Goal: Task Accomplishment & Management: Manage account settings

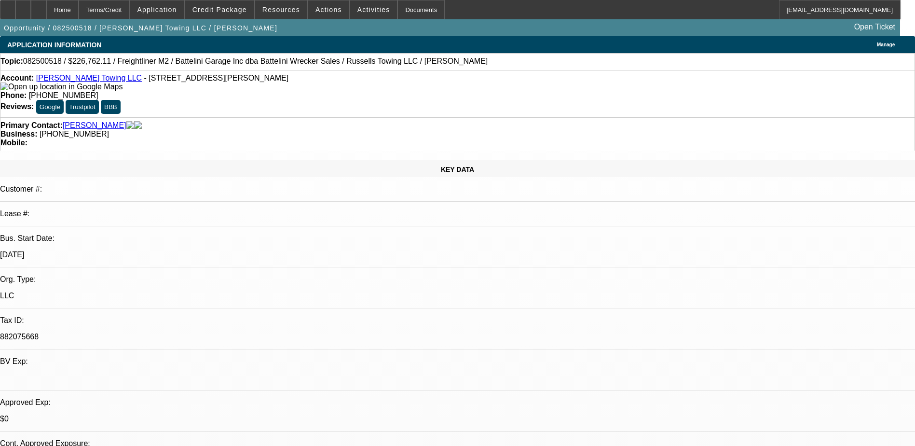
select select "0"
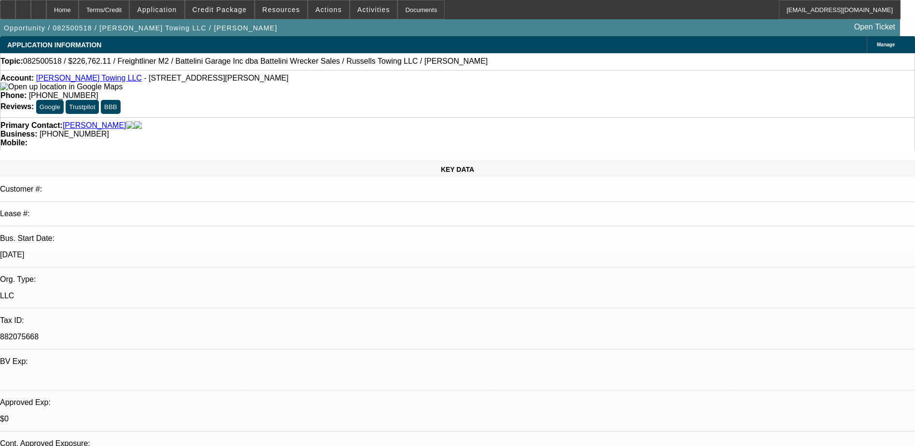
select select "0"
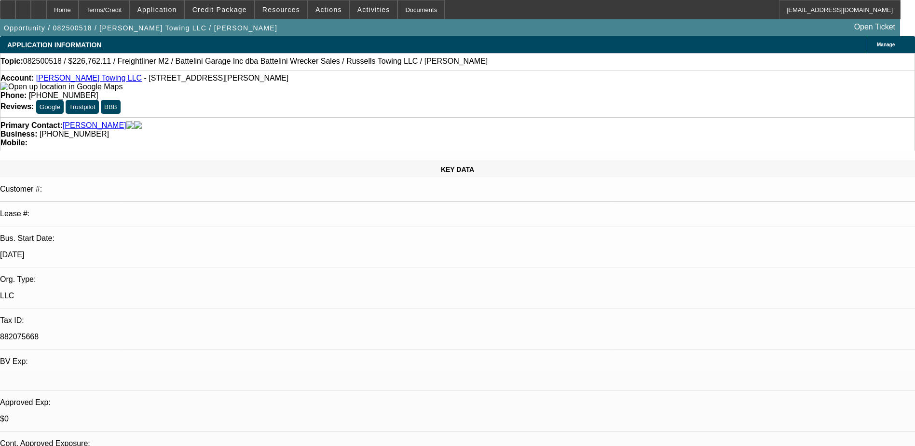
select select "0"
select select "1"
select select "3"
select select "6"
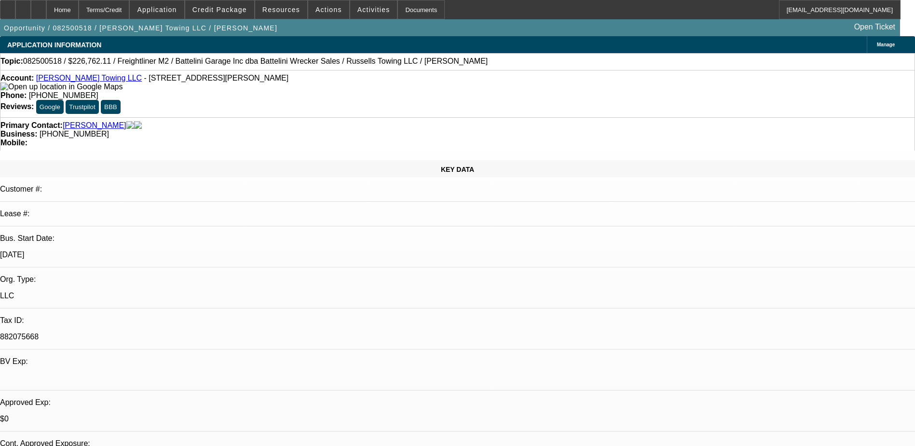
select select "1"
select select "3"
select select "6"
select select "1"
select select "3"
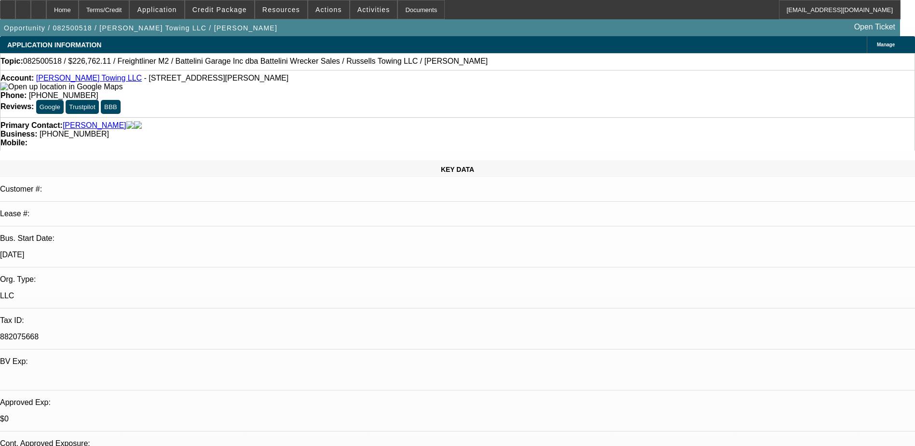
select select "6"
select select "1"
select select "3"
select select "6"
select select "0"
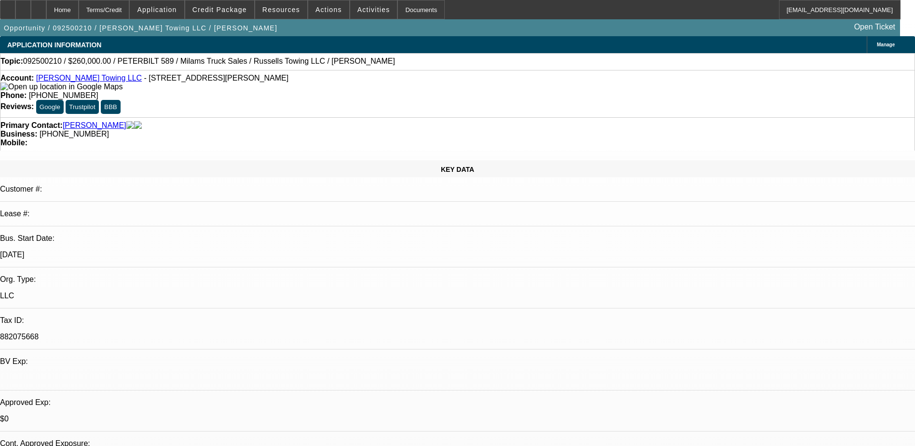
select select "0"
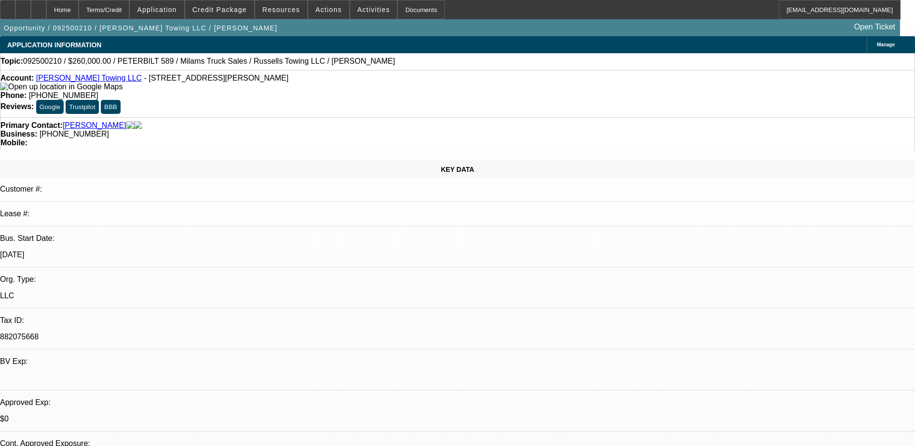
select select "0"
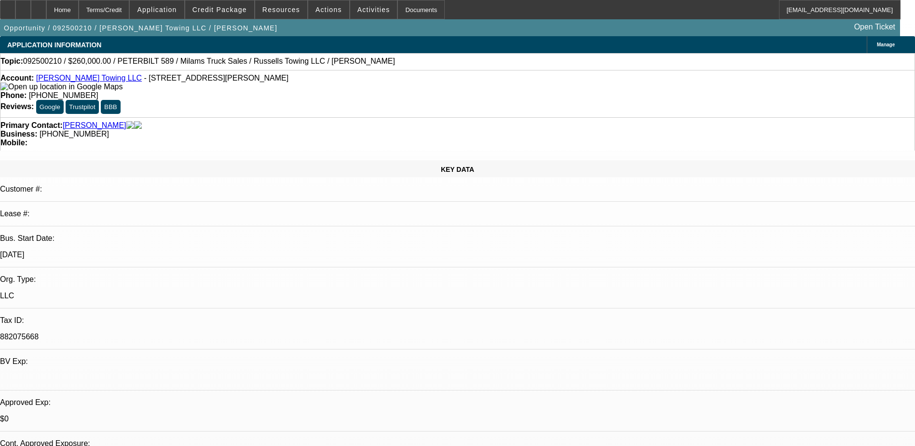
select select "0"
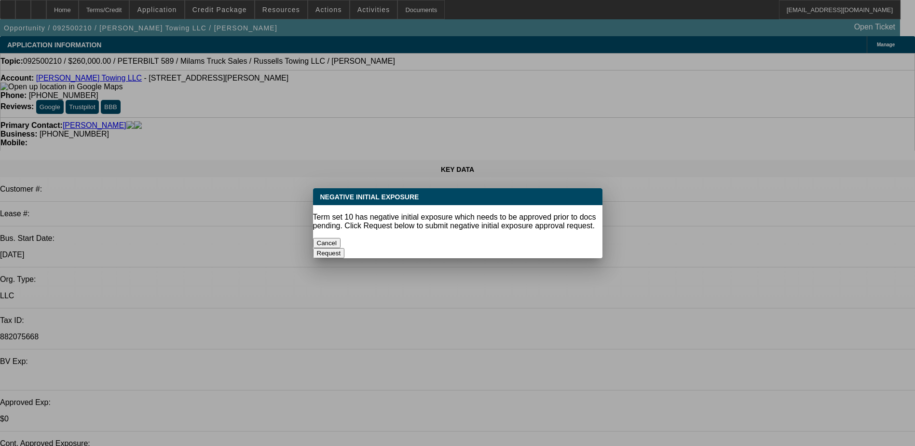
select select "1"
select select "3"
select select "6"
select select "1"
select select "3"
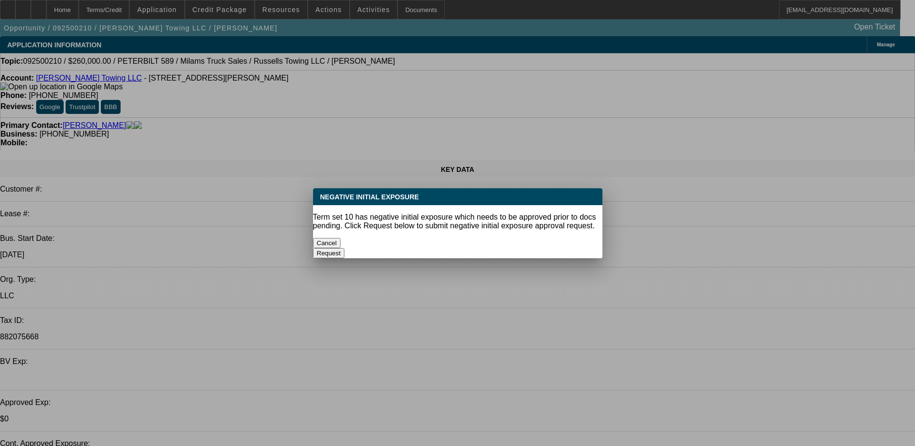
select select "6"
select select "1"
select select "3"
select select "6"
select select "1"
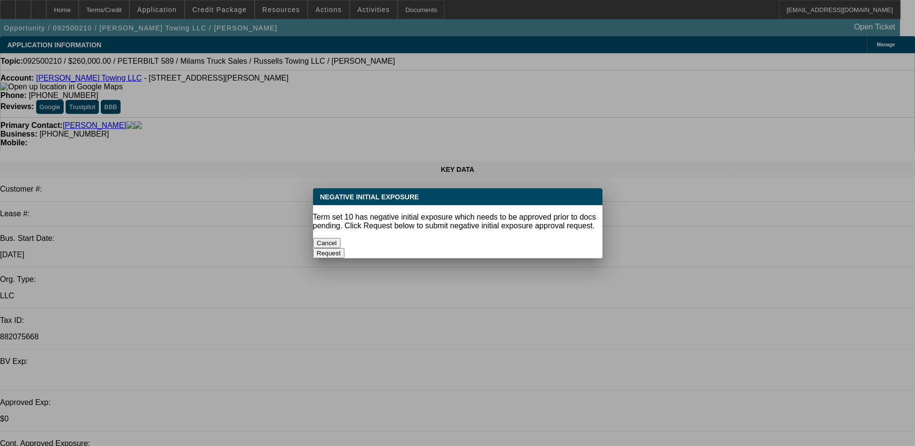
select select "3"
select select "6"
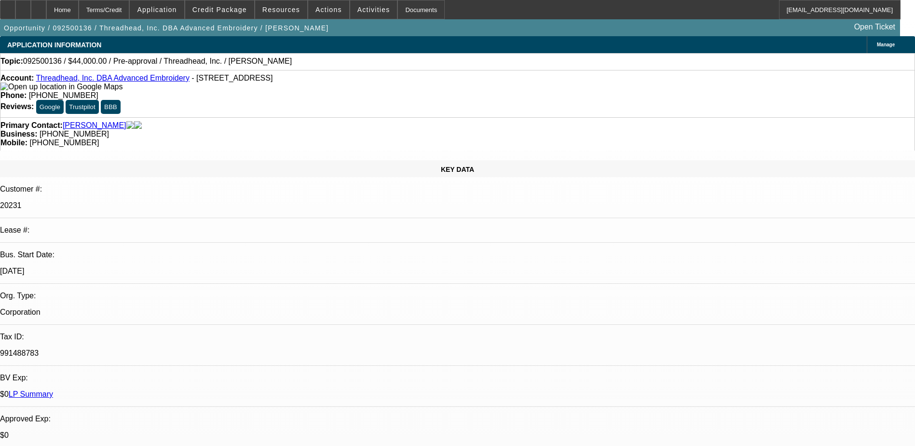
select select "0"
select select "2"
select select "0.1"
select select "4"
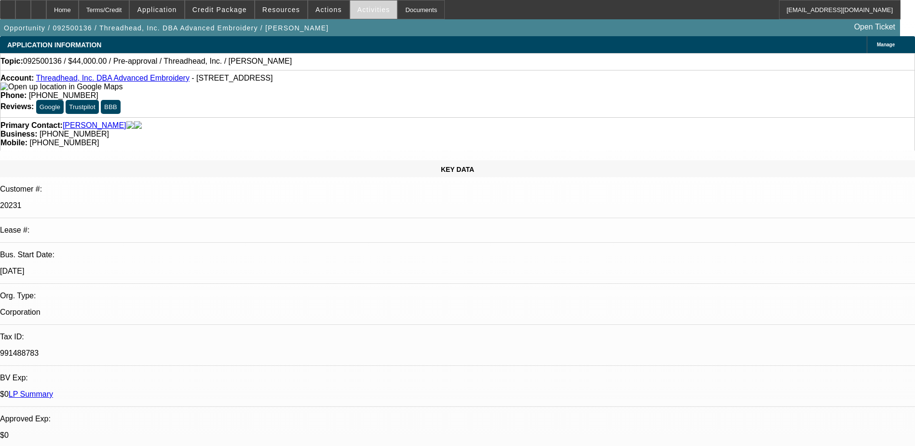
click at [365, 15] on span at bounding box center [373, 9] width 47 height 23
click at [359, 11] on div at bounding box center [457, 223] width 915 height 446
click at [358, 12] on span "Activities" at bounding box center [374, 10] width 33 height 8
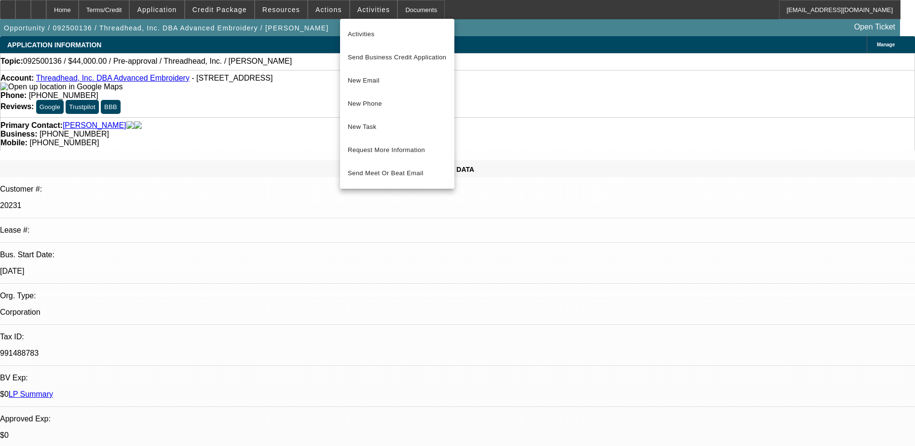
click at [324, 5] on div at bounding box center [457, 223] width 915 height 446
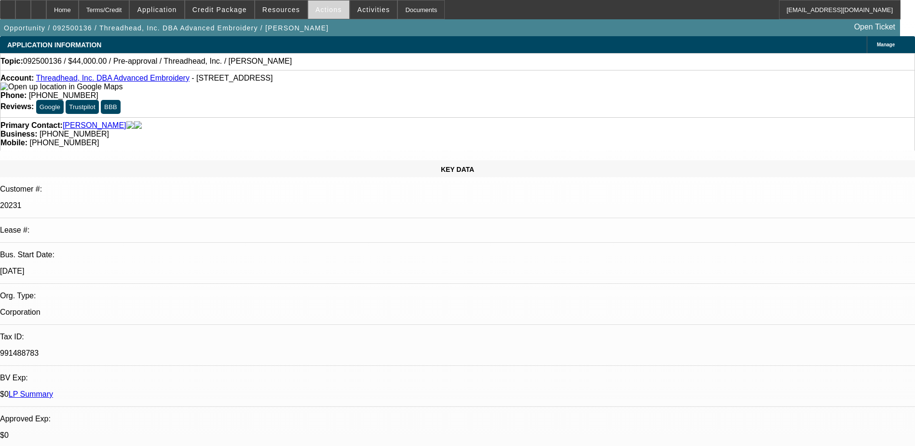
click at [322, 8] on span "Actions" at bounding box center [329, 10] width 27 height 8
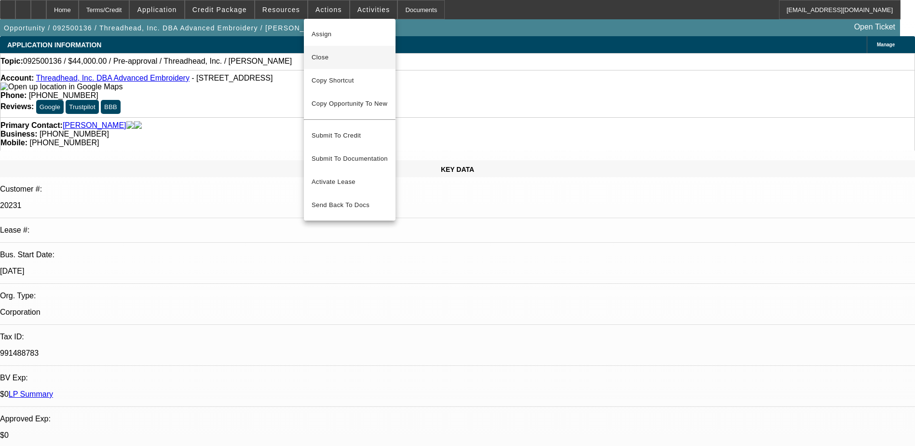
click at [340, 61] on span "Close" at bounding box center [350, 58] width 76 height 12
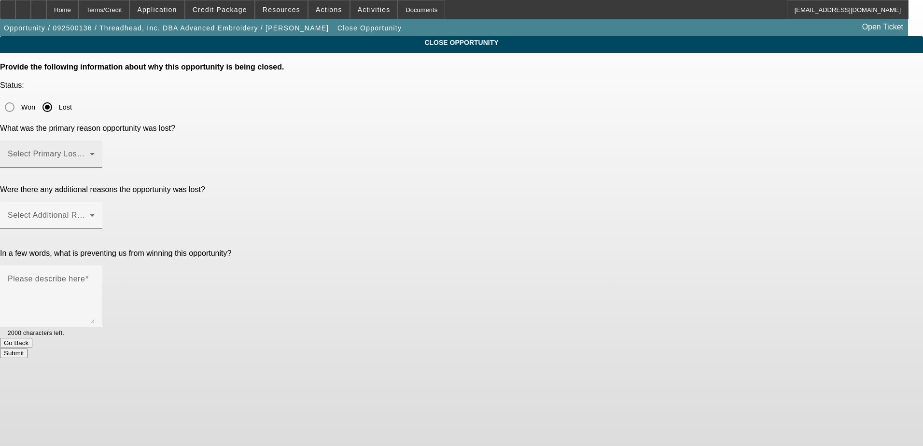
click at [110, 150] on mat-label "Select Primary Lost Reason" at bounding box center [59, 154] width 102 height 8
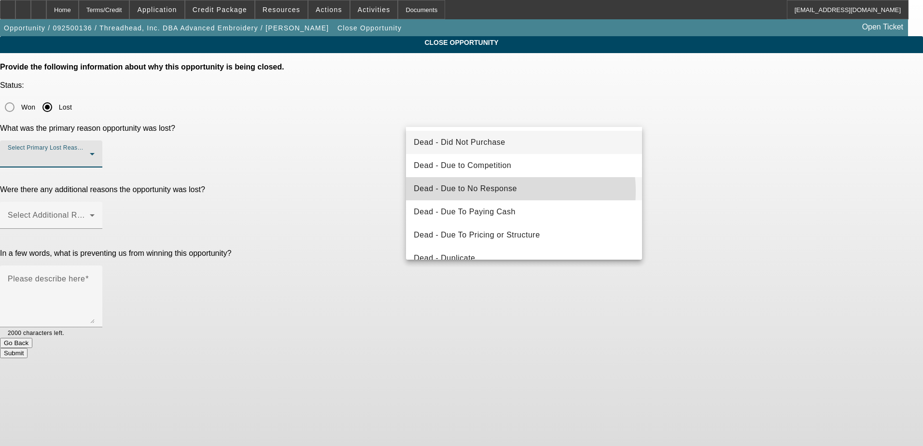
click at [507, 191] on span "Dead - Due to No Response" at bounding box center [465, 189] width 103 height 12
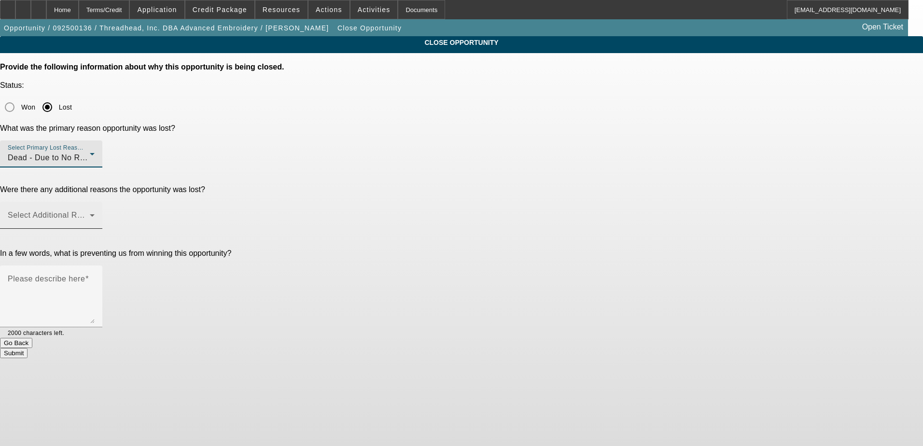
click at [90, 213] on span at bounding box center [49, 219] width 82 height 12
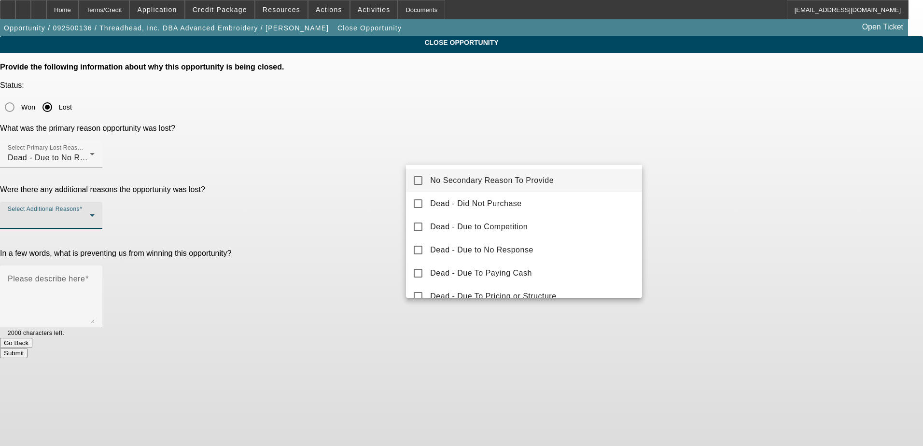
click at [463, 179] on span "No Secondary Reason To Provide" at bounding box center [492, 181] width 124 height 12
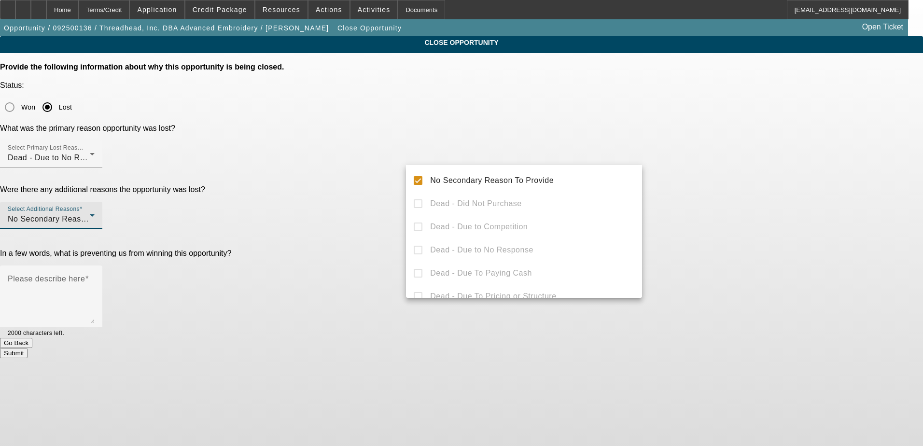
click at [366, 198] on div at bounding box center [461, 223] width 923 height 446
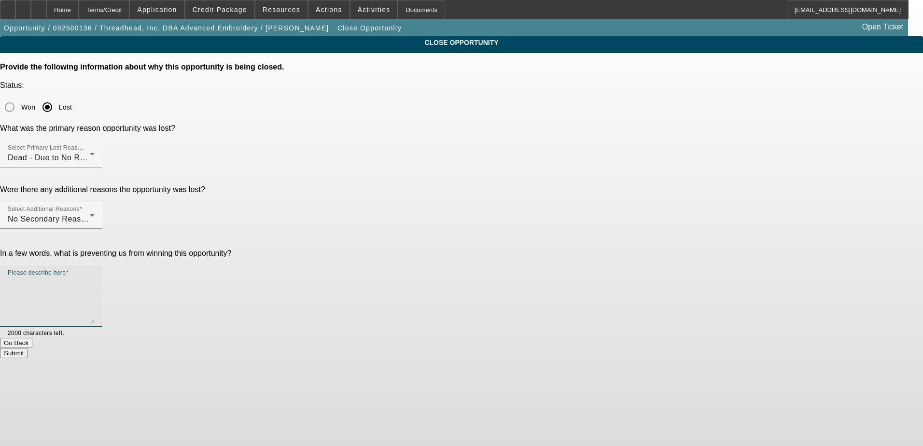
click at [95, 277] on textarea "Please describe here" at bounding box center [51, 300] width 87 height 46
type textarea "N"
click at [28, 348] on button "Submit" at bounding box center [14, 353] width 28 height 10
click at [95, 277] on textarea "Please describe here" at bounding box center [51, 300] width 87 height 46
type textarea "No response"
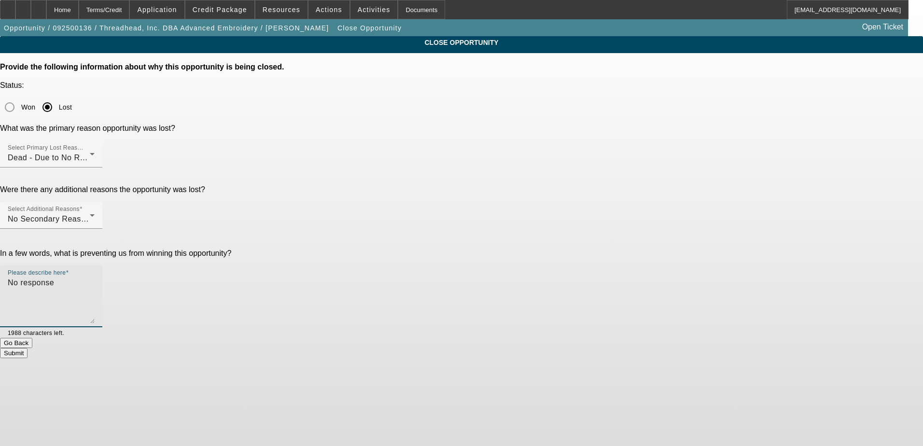
click at [28, 348] on button "Submit" at bounding box center [14, 353] width 28 height 10
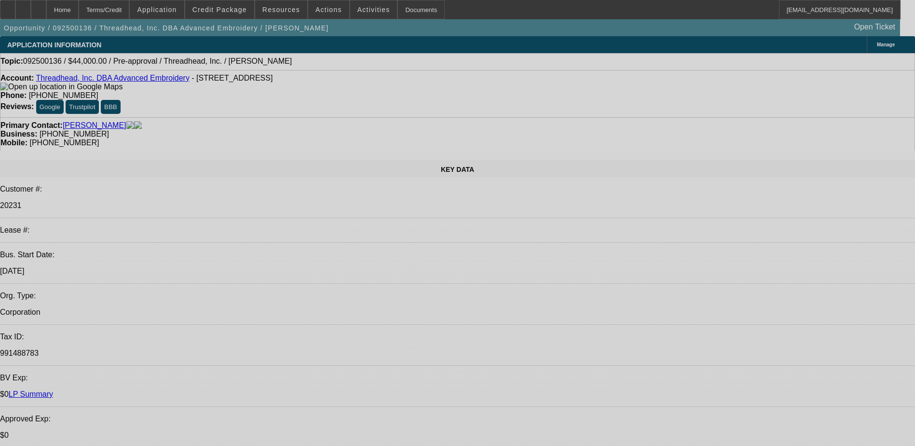
select select "0"
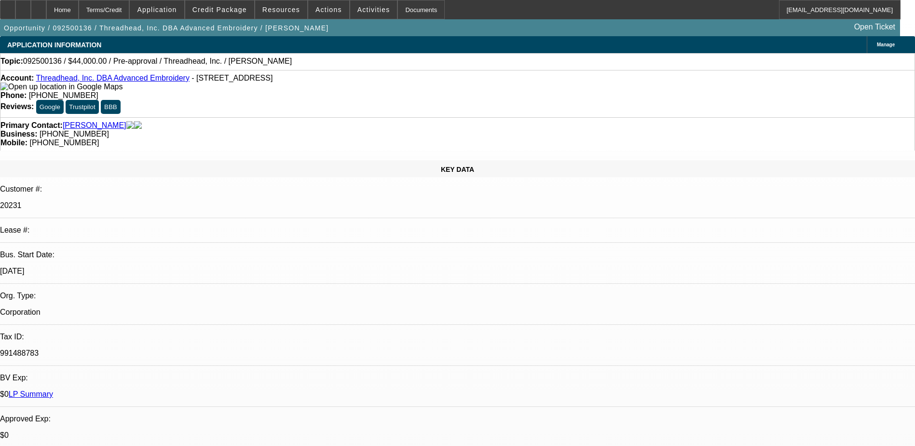
select select "2"
select select "0.1"
select select "4"
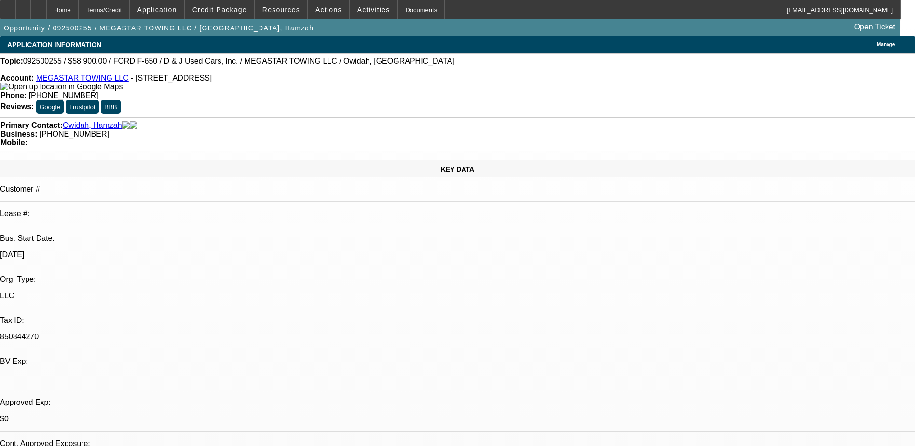
select select "0"
select select "2"
select select "0.1"
select select "0"
select select "2"
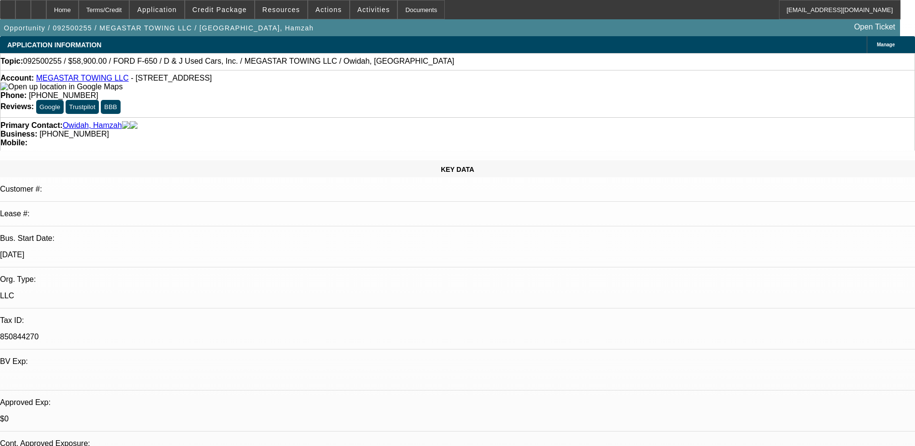
select select "0.1"
select select "0"
select select "0.1"
select select "0"
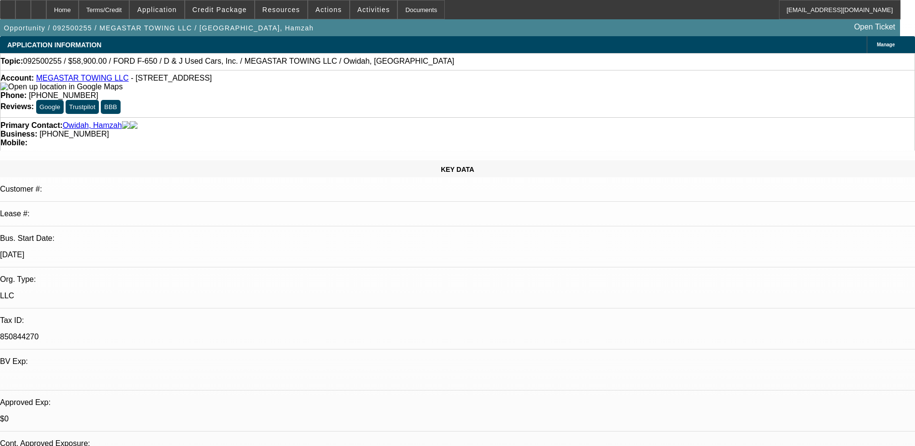
select select "0"
select select "0.1"
select select "1"
select select "2"
select select "4"
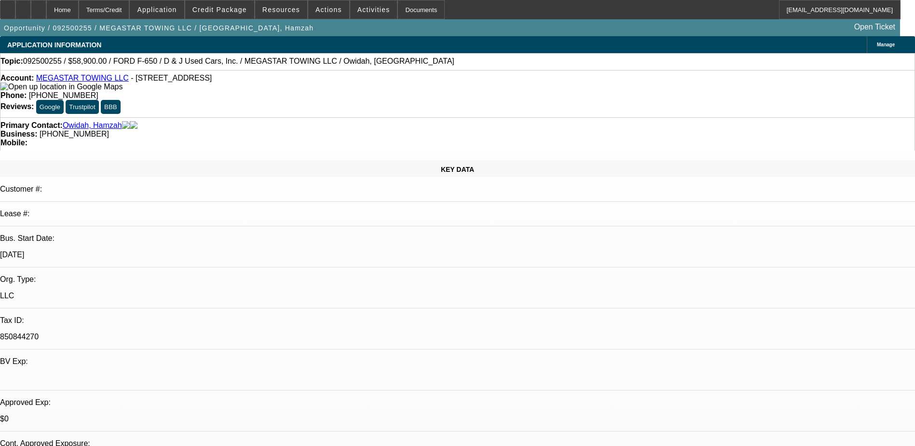
select select "1"
select select "2"
select select "4"
select select "1"
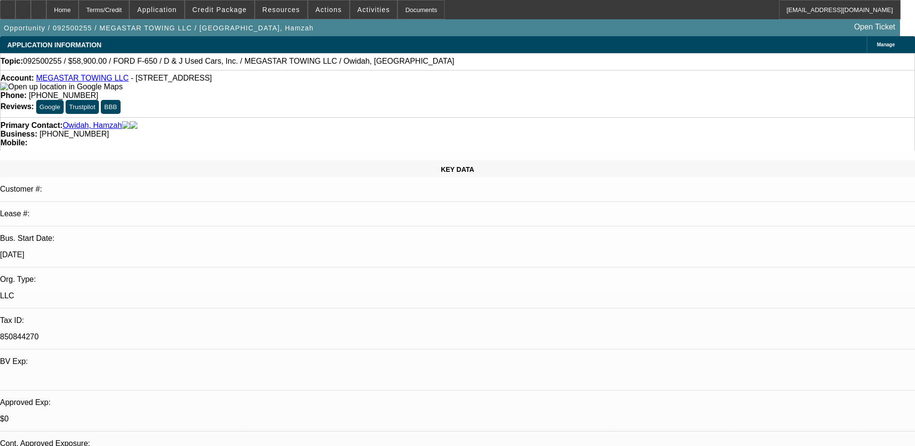
select select "4"
select select "1"
select select "4"
click at [247, 15] on span at bounding box center [219, 9] width 69 height 23
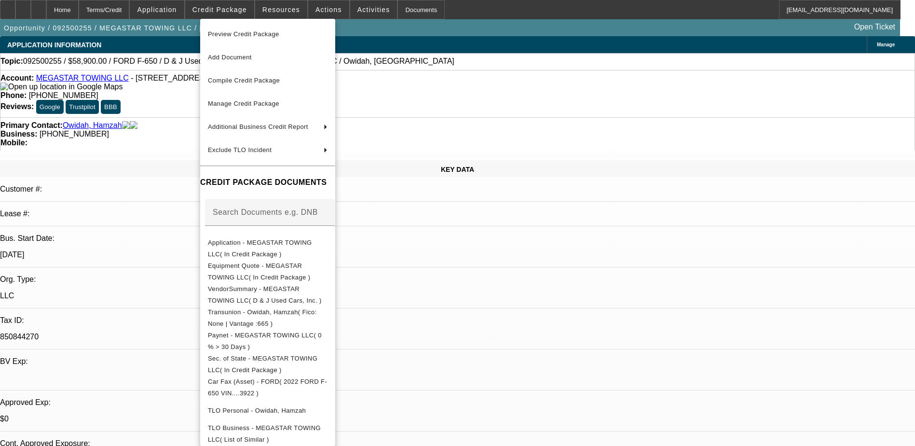
drag, startPoint x: 146, startPoint y: 120, endPoint x: 143, endPoint y: 132, distance: 12.3
click at [146, 120] on div at bounding box center [457, 223] width 915 height 446
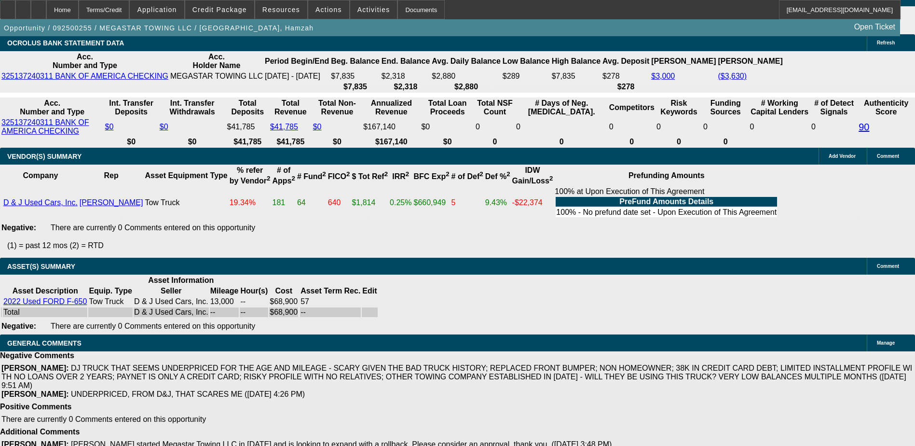
scroll to position [1787, 0]
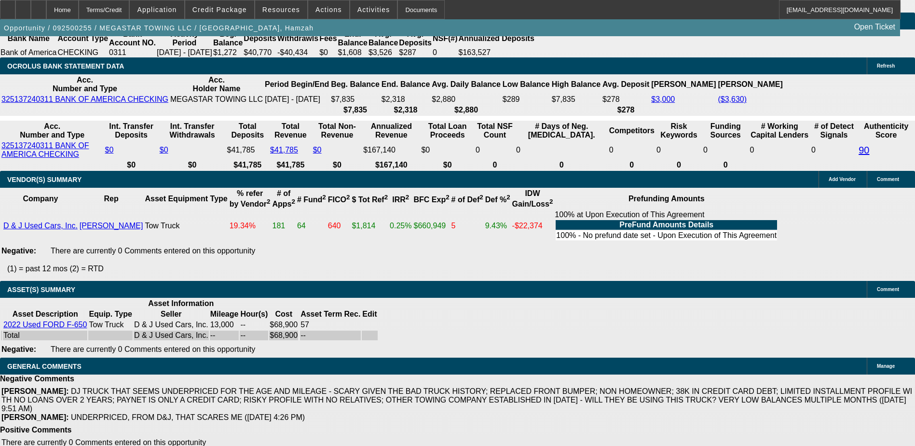
drag, startPoint x: 725, startPoint y: 105, endPoint x: 722, endPoint y: 111, distance: 6.5
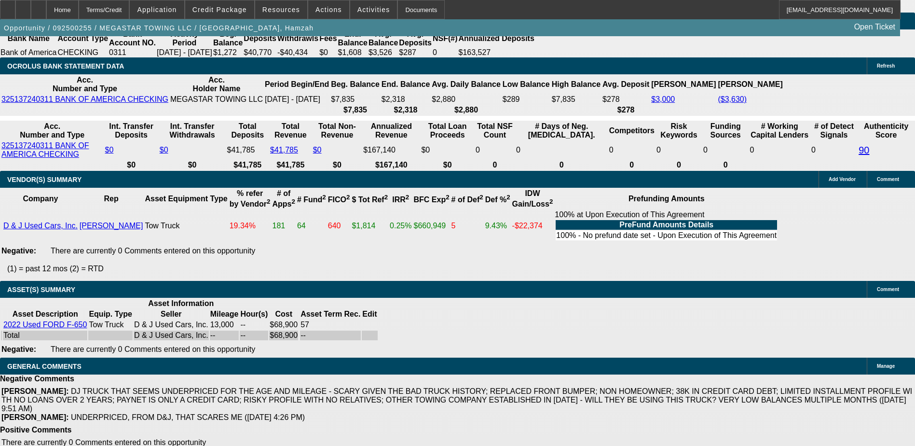
drag, startPoint x: 722, startPoint y: 111, endPoint x: 737, endPoint y: 136, distance: 28.6
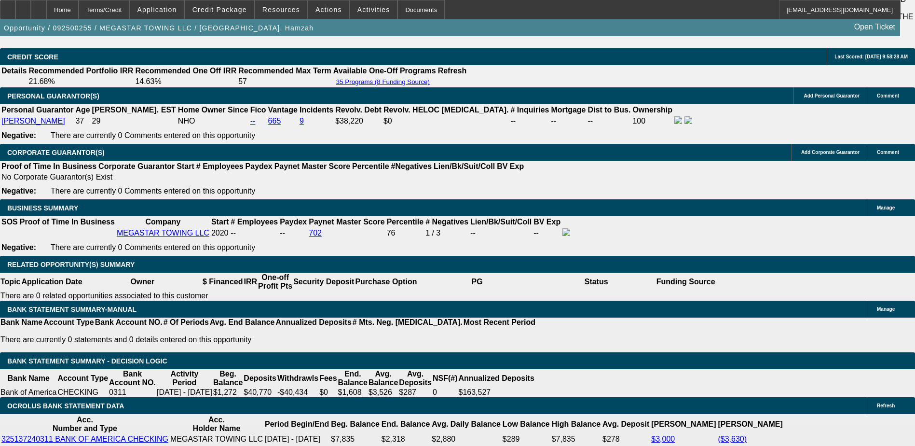
scroll to position [1353, 0]
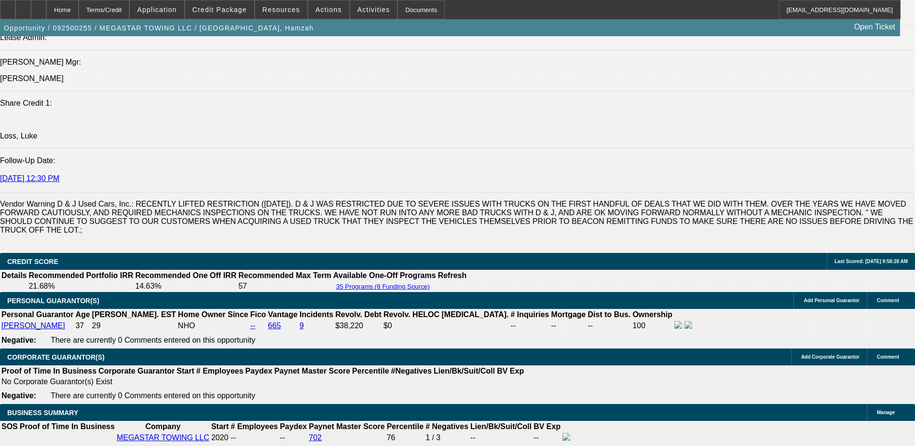
scroll to position [1112, 0]
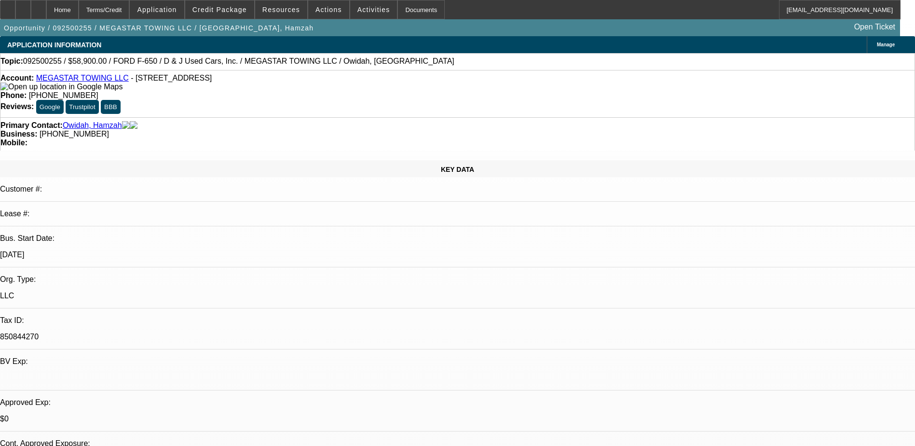
select select "0"
select select "2"
select select "0.1"
select select "0"
select select "2"
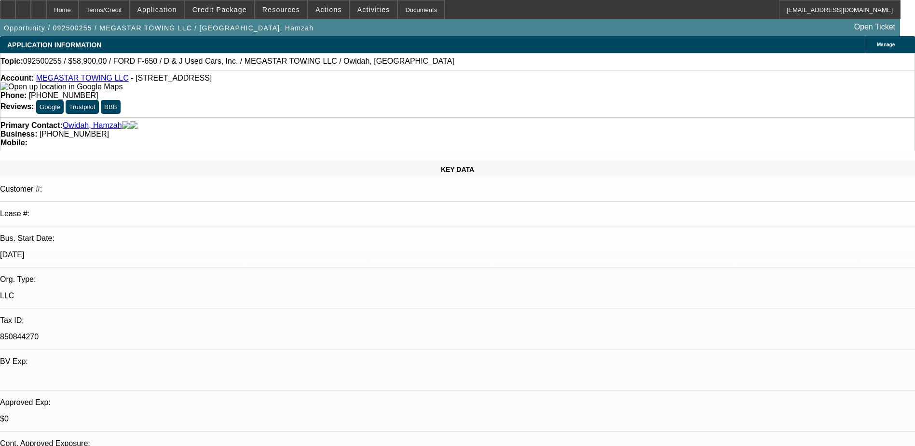
select select "0.1"
select select "0"
select select "0.1"
select select "0"
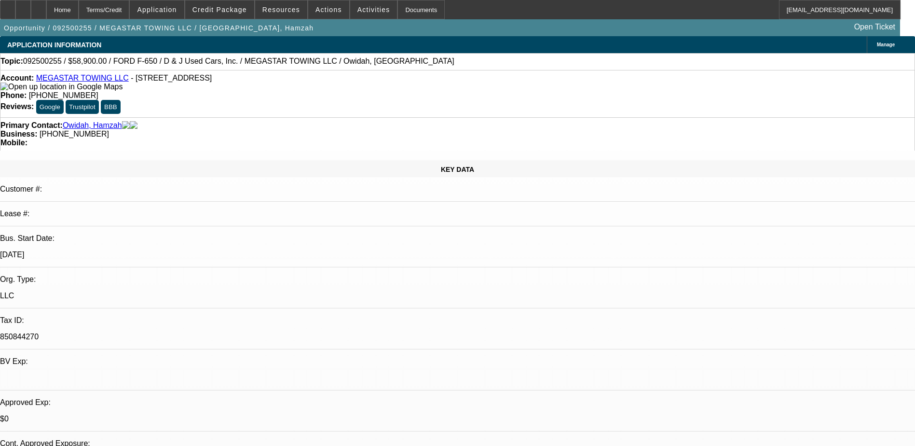
select select "0"
select select "0.1"
select select "1"
select select "2"
select select "4"
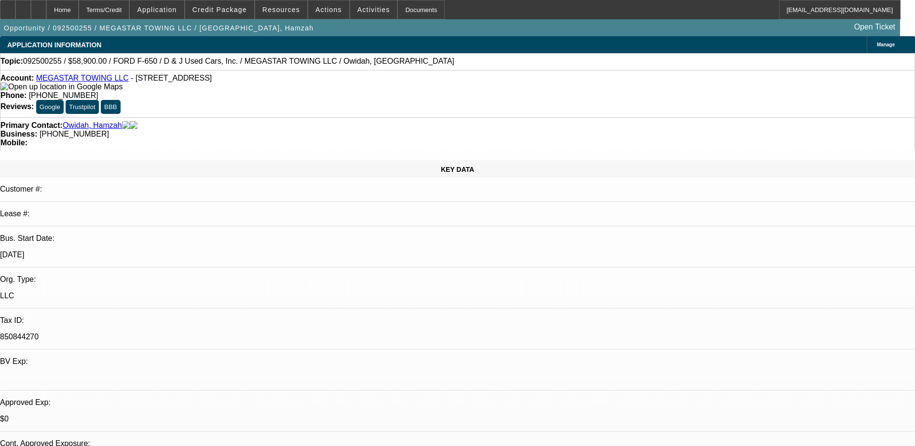
select select "1"
select select "2"
select select "4"
select select "1"
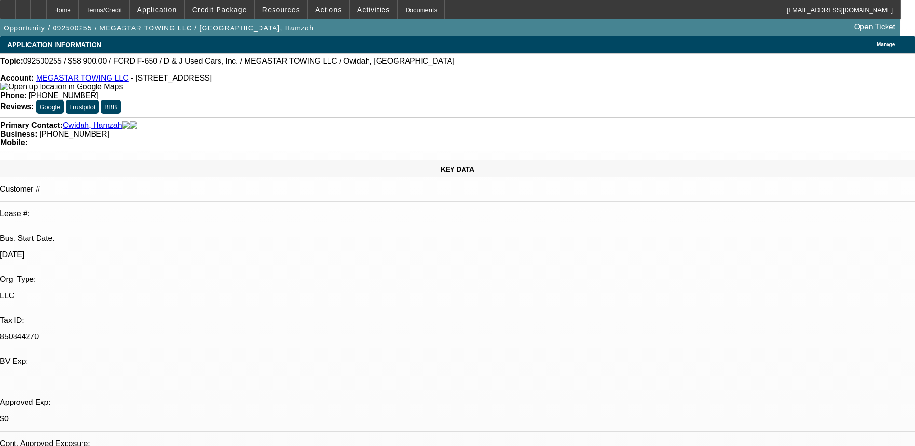
select select "4"
select select "1"
select select "4"
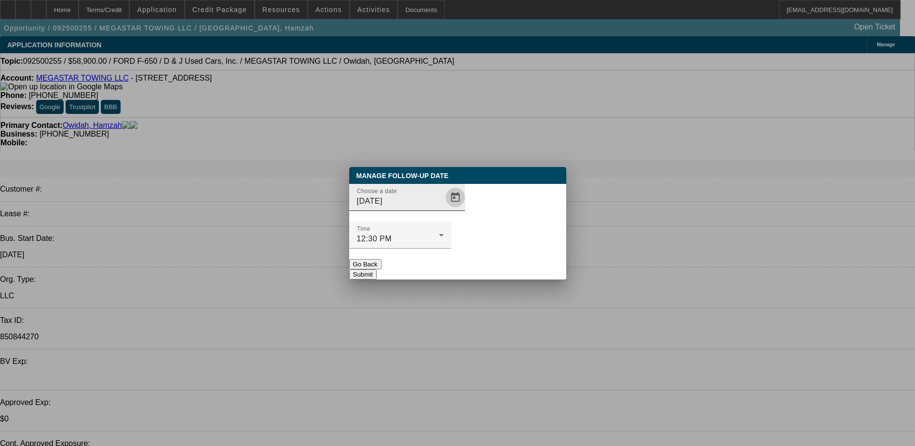
click at [444, 209] on span "Open calendar" at bounding box center [455, 197] width 23 height 23
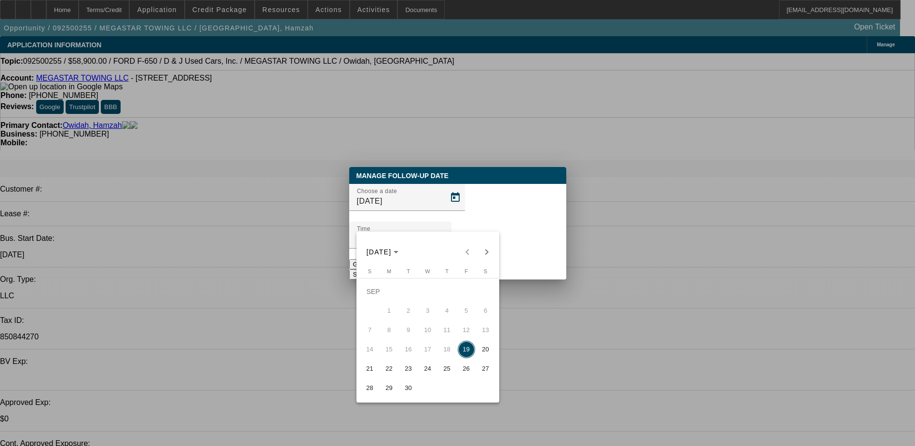
click at [406, 375] on span "23" at bounding box center [408, 368] width 17 height 17
type input "9/23/2025"
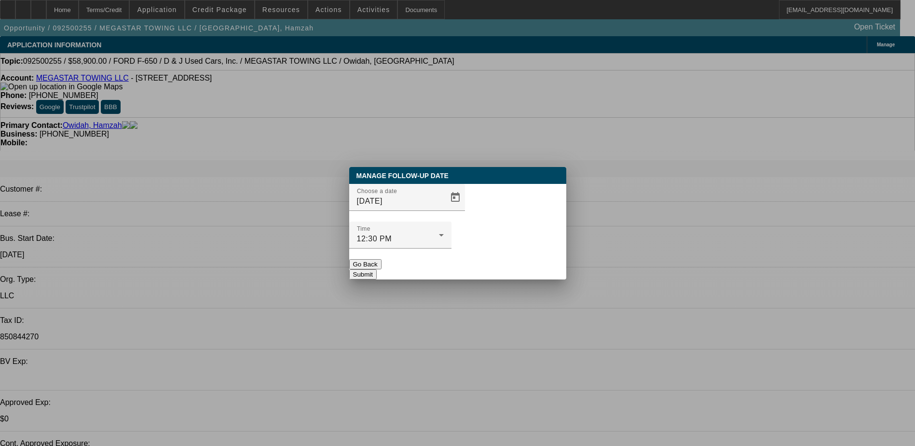
click at [377, 269] on button "Submit" at bounding box center [363, 274] width 28 height 10
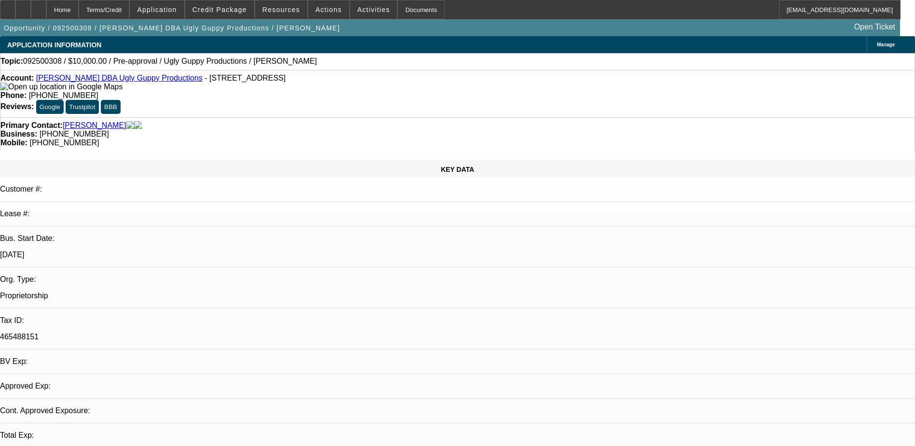
select select "0"
select select "2"
select select "0.1"
select select "4"
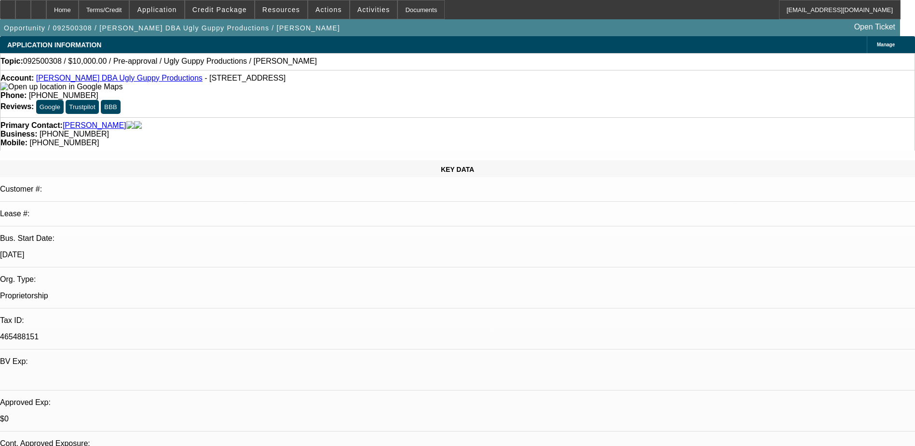
click at [235, 16] on span at bounding box center [219, 9] width 69 height 23
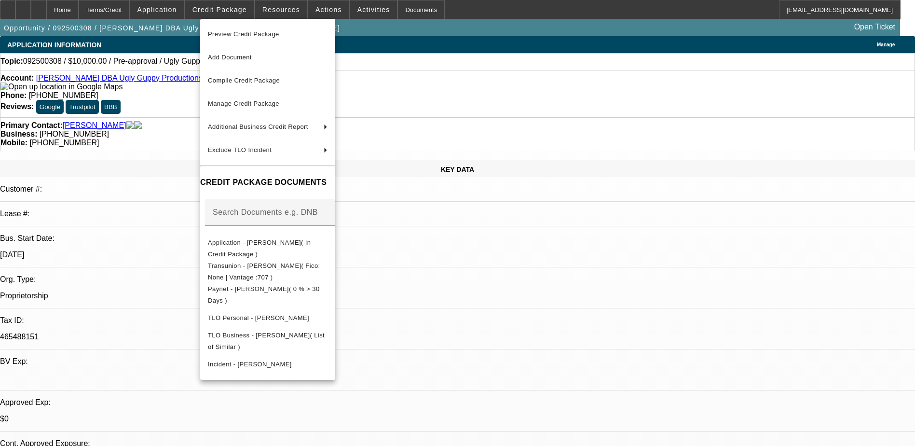
click at [169, 112] on div at bounding box center [457, 223] width 915 height 446
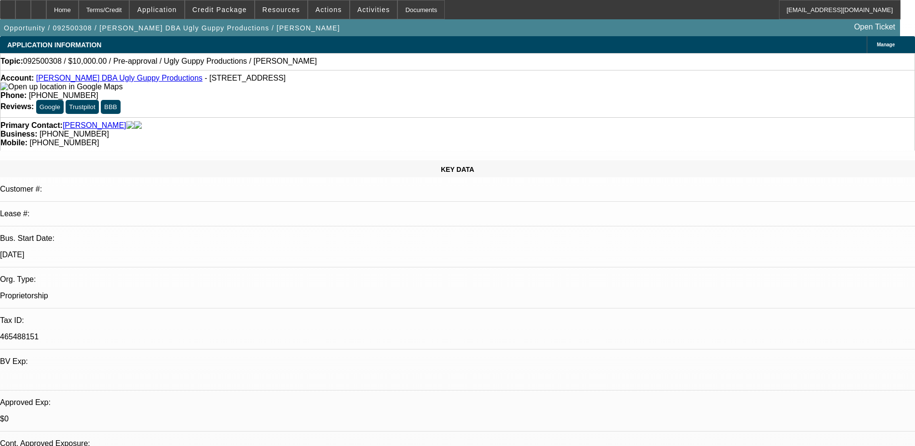
click at [97, 78] on link "[PERSON_NAME] DBA Ugly Guppy Productions" at bounding box center [119, 78] width 166 height 8
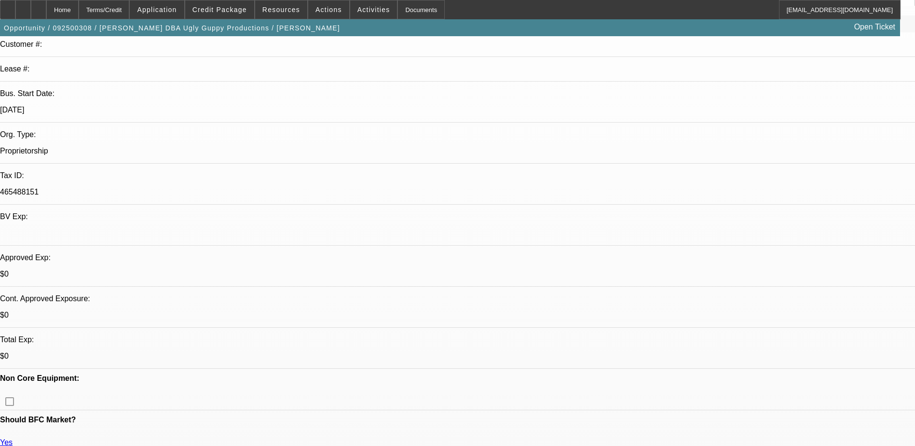
drag, startPoint x: 664, startPoint y: 113, endPoint x: 652, endPoint y: 129, distance: 19.6
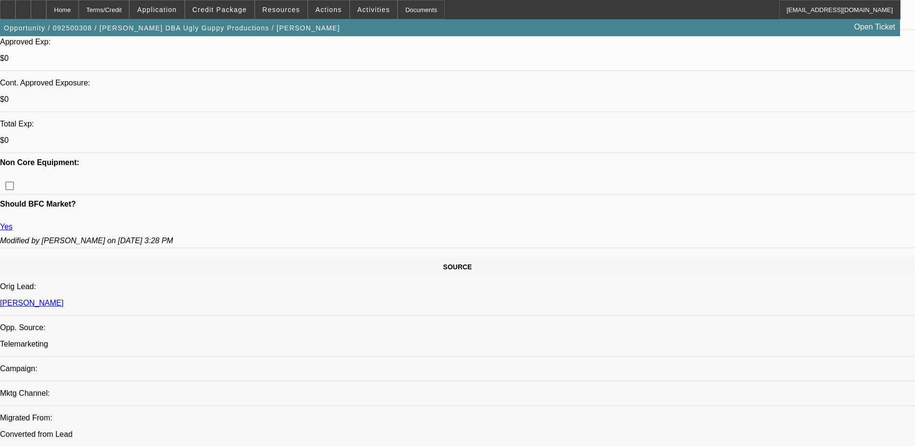
scroll to position [434, 0]
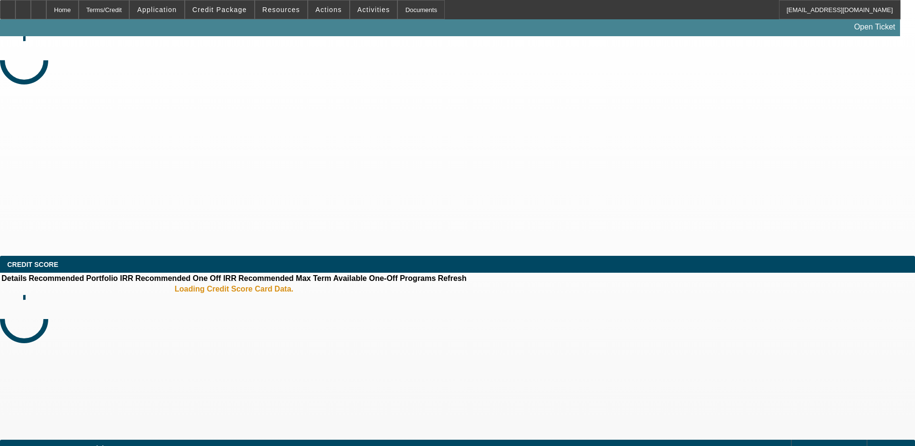
select select "0"
select select "2"
select select "0.1"
select select "4"
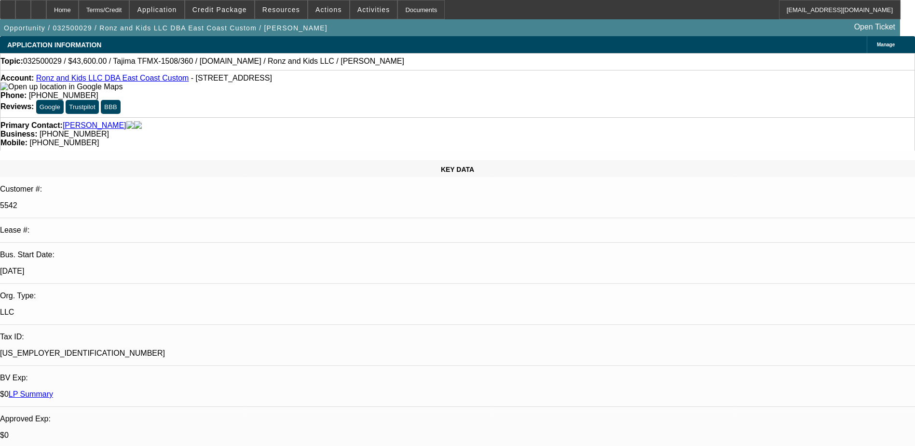
select select "0"
select select "2"
select select "0"
select select "2"
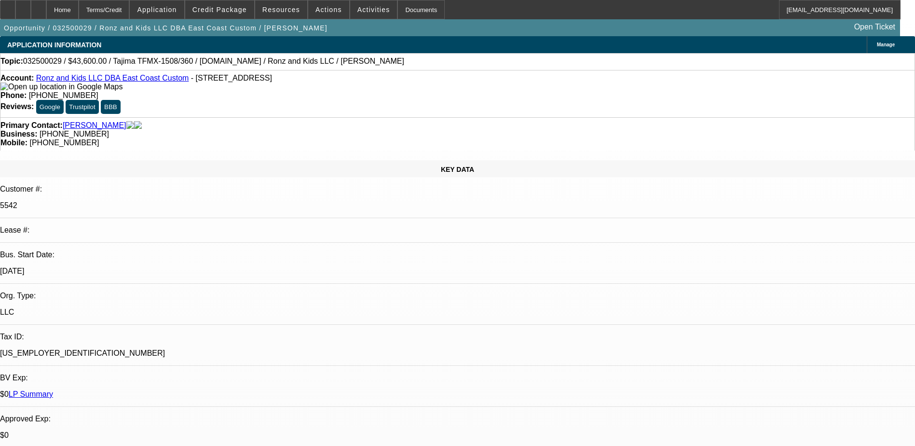
select select "0"
select select "2"
select select "0"
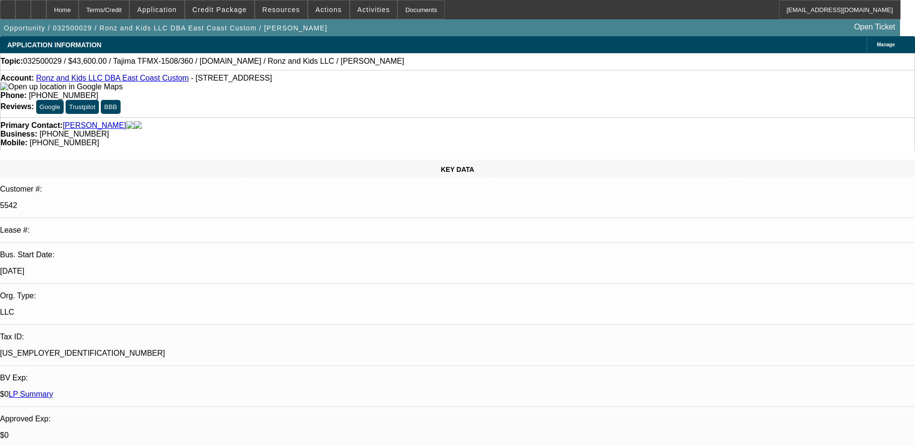
select select "2"
select select "0"
select select "1"
select select "2"
select select "6"
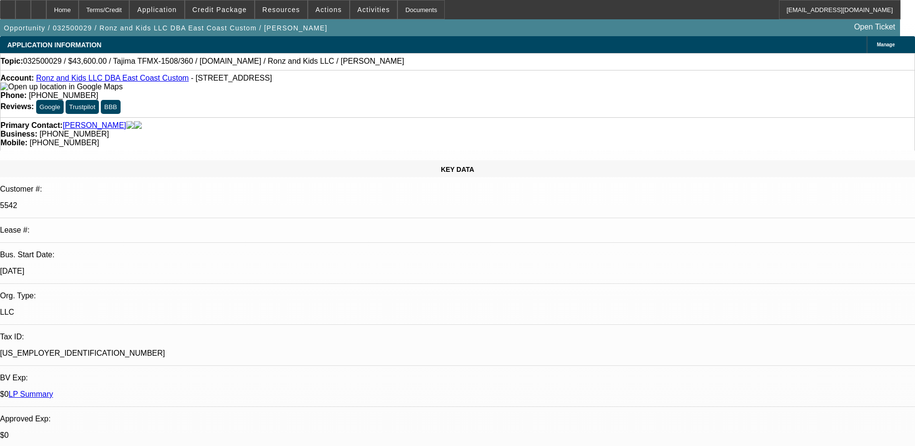
select select "1"
select select "2"
select select "6"
select select "1"
select select "2"
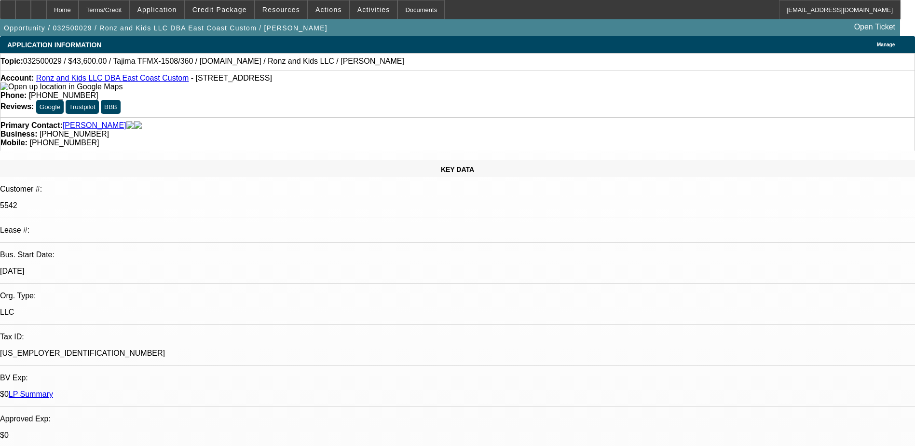
select select "6"
select select "1"
select select "2"
select select "6"
click at [80, 121] on link "Tasca, Mark" at bounding box center [95, 125] width 64 height 9
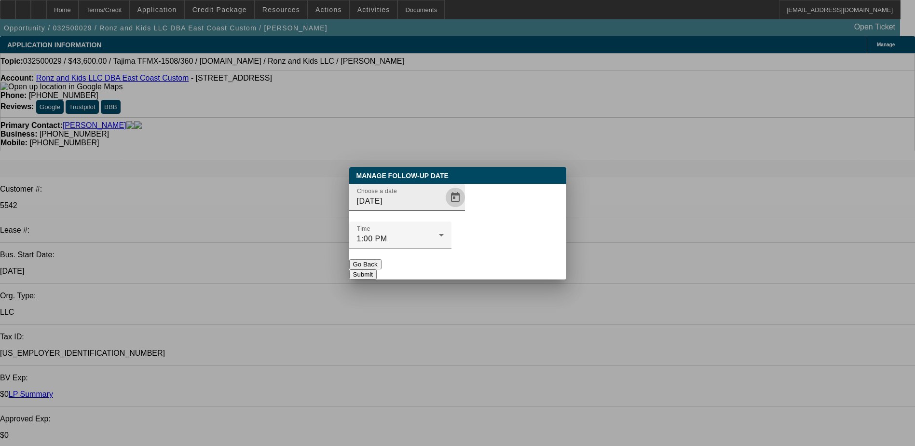
click at [444, 209] on span "Open calendar" at bounding box center [455, 197] width 23 height 23
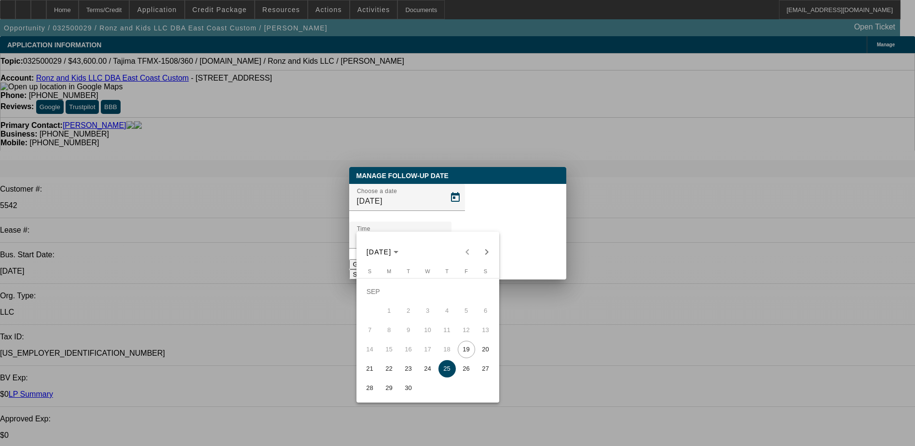
click at [387, 370] on span "22" at bounding box center [389, 368] width 17 height 17
type input "9/22/2025"
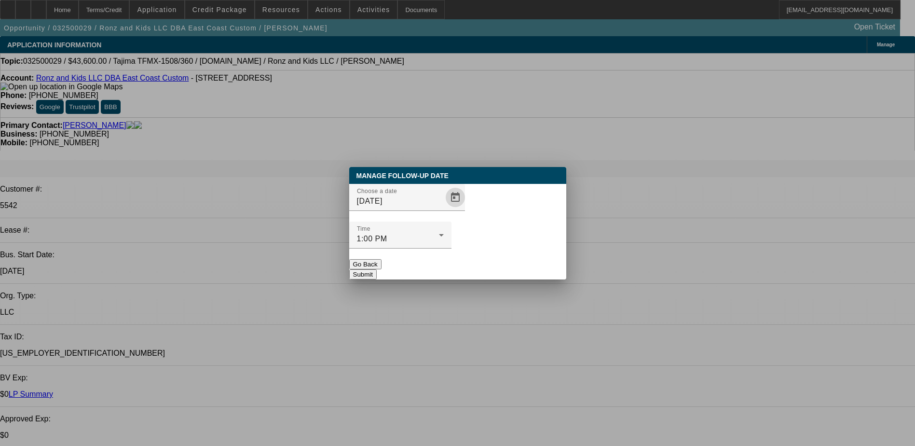
click at [377, 269] on button "Submit" at bounding box center [363, 274] width 28 height 10
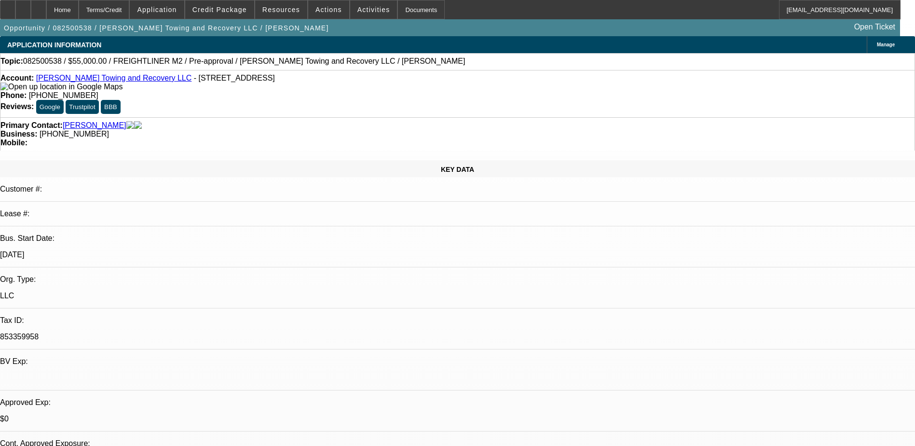
select select "0"
select select "2"
select select "0.1"
select select "0"
select select "2"
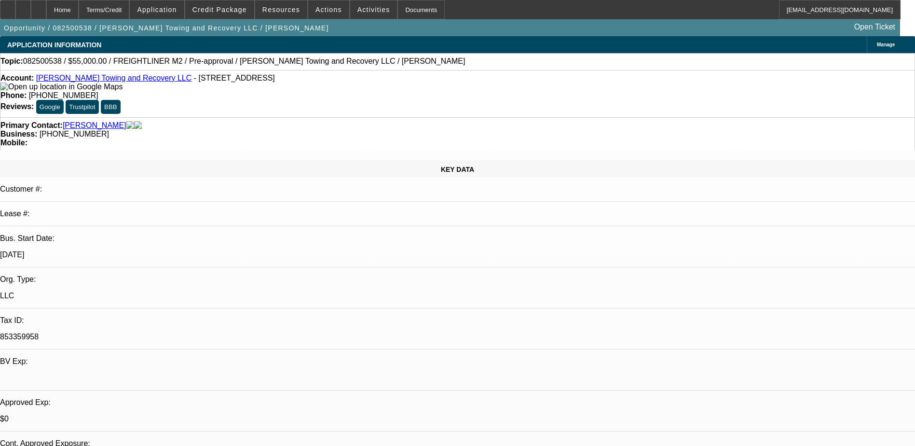
select select "0.1"
select select "0"
select select "2"
select select "0.1"
select select "1"
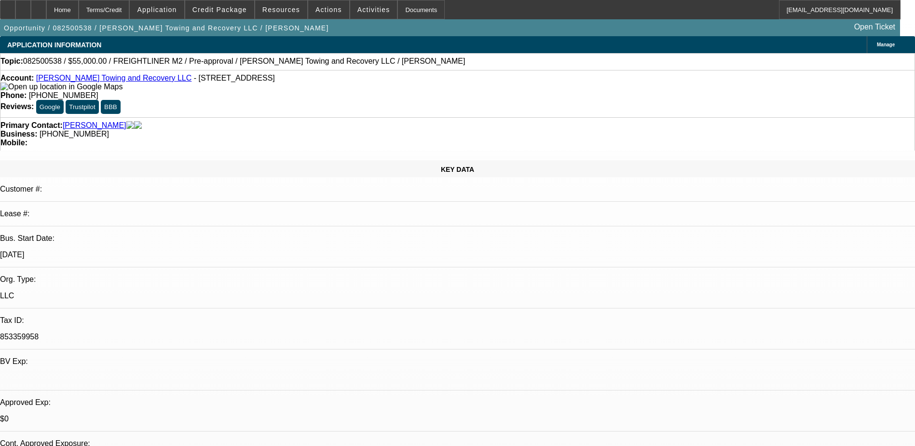
select select "2"
select select "4"
select select "1"
select select "2"
select select "4"
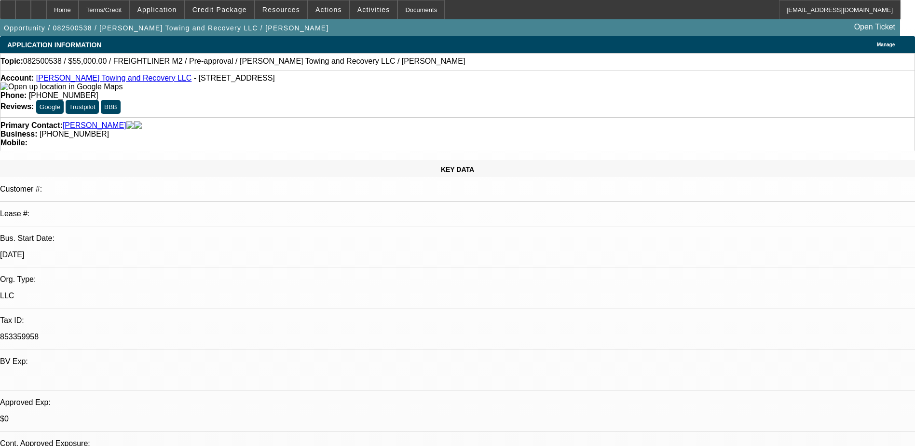
select select "1"
select select "2"
select select "4"
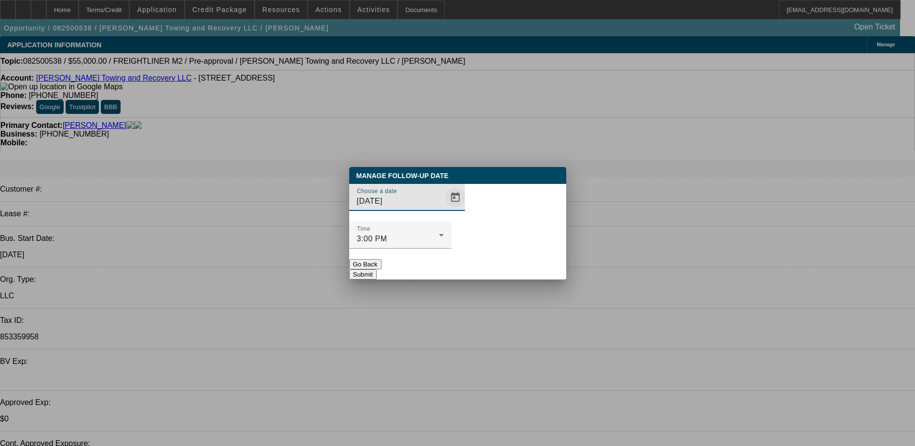
click at [444, 209] on span "Open calendar" at bounding box center [455, 197] width 23 height 23
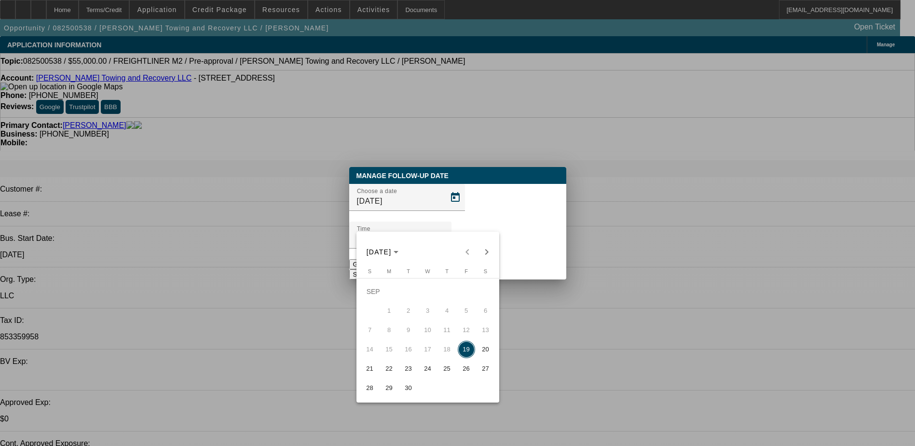
drag, startPoint x: 404, startPoint y: 373, endPoint x: 377, endPoint y: 366, distance: 27.7
click at [402, 373] on span "23" at bounding box center [408, 368] width 17 height 17
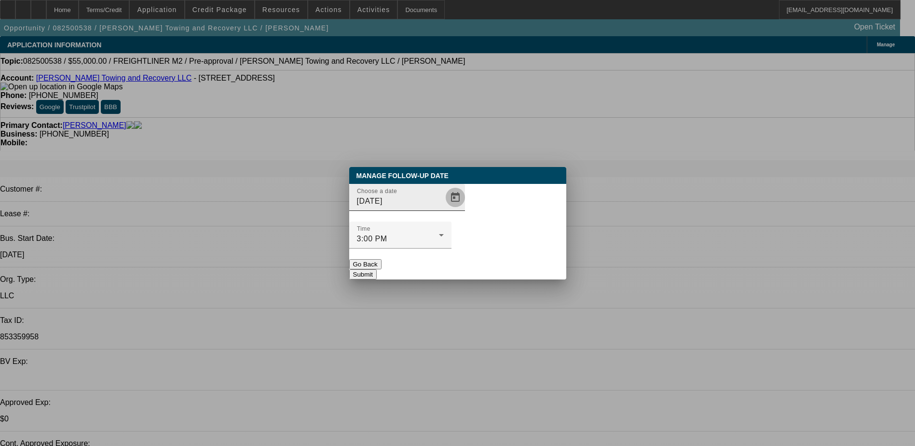
click at [444, 209] on span "Open calendar" at bounding box center [455, 197] width 23 height 23
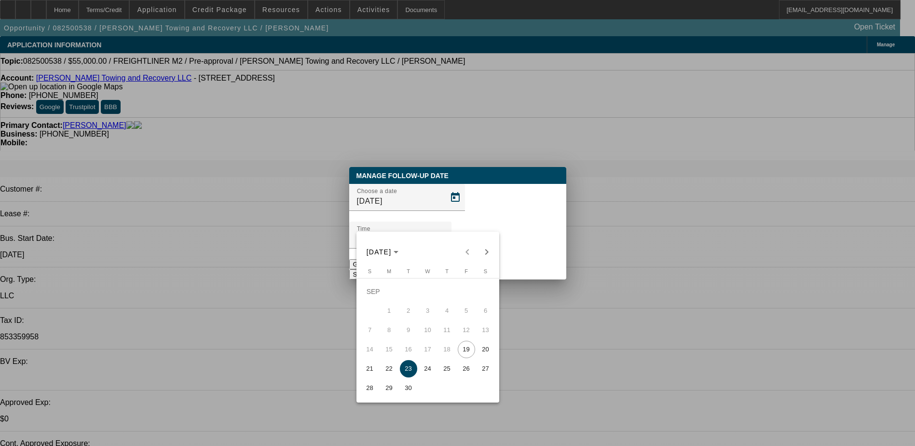
click at [428, 377] on span "24" at bounding box center [427, 368] width 17 height 17
type input "9/24/2025"
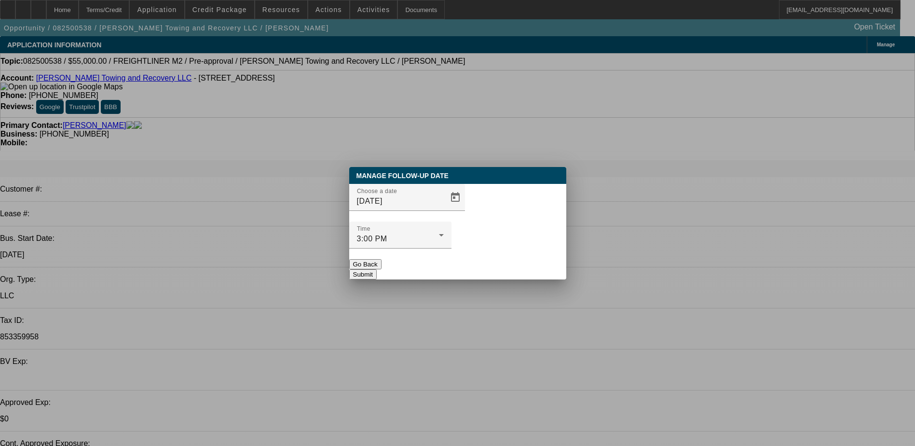
click at [377, 269] on button "Submit" at bounding box center [363, 274] width 28 height 10
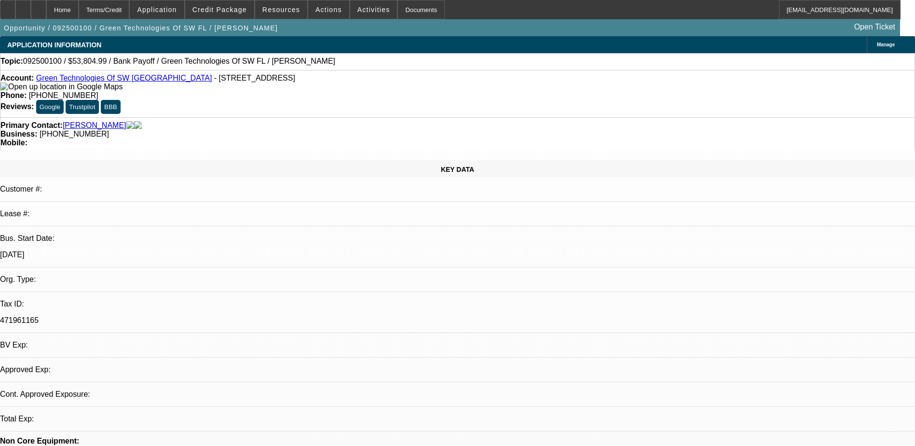
select select "0"
select select "2"
select select "0.1"
select select "1"
select select "2"
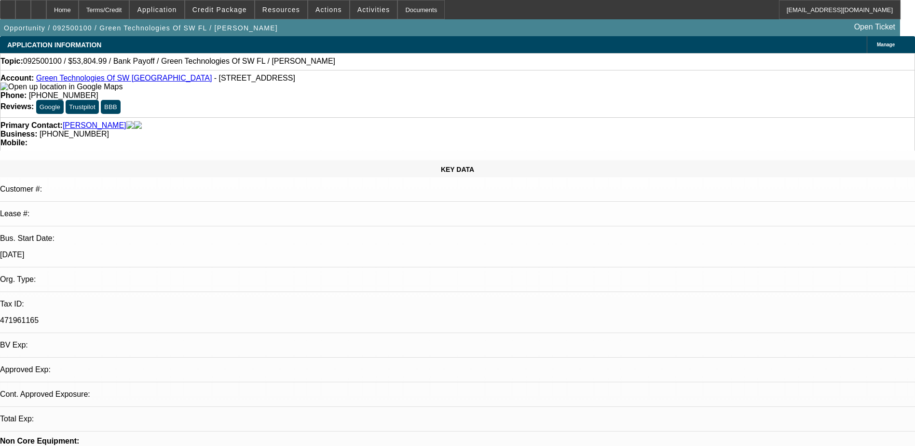
select select "4"
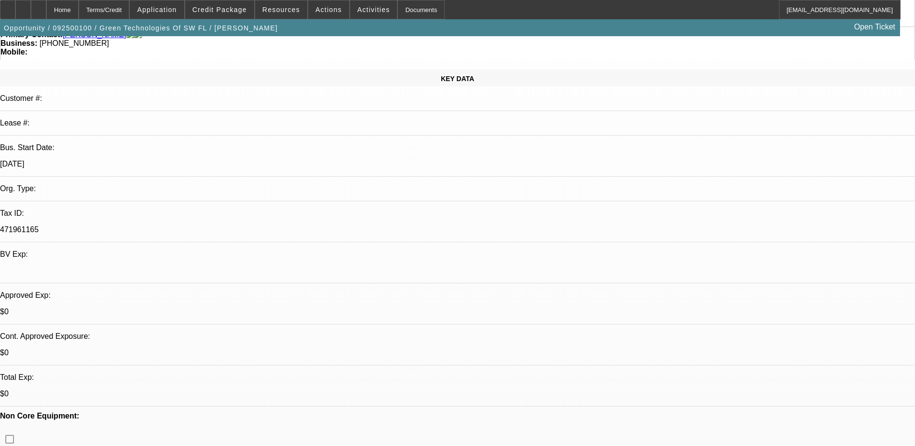
scroll to position [193, 0]
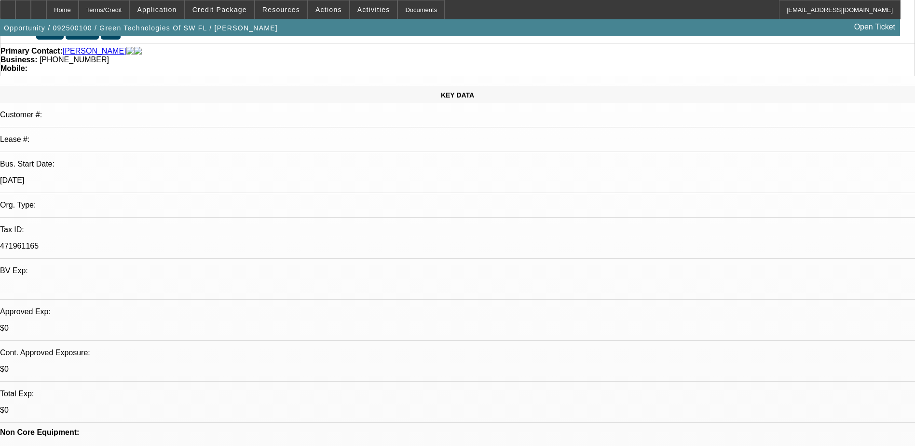
scroll to position [0, 0]
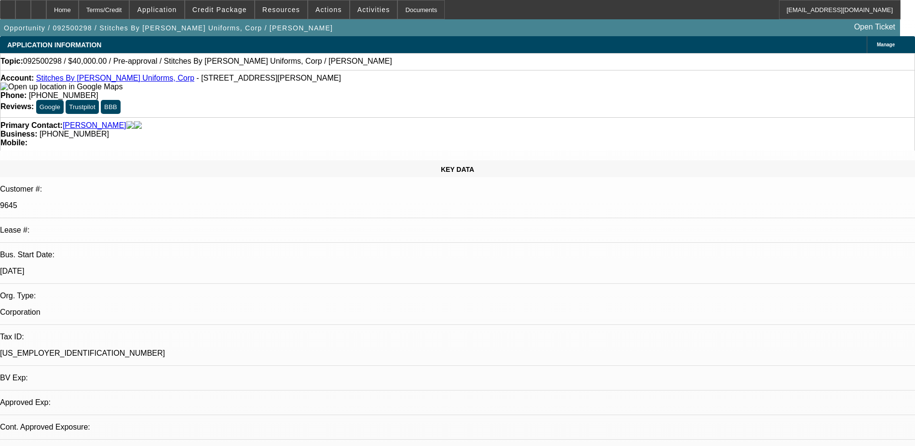
select select "0"
select select "2"
select select "0.1"
select select "4"
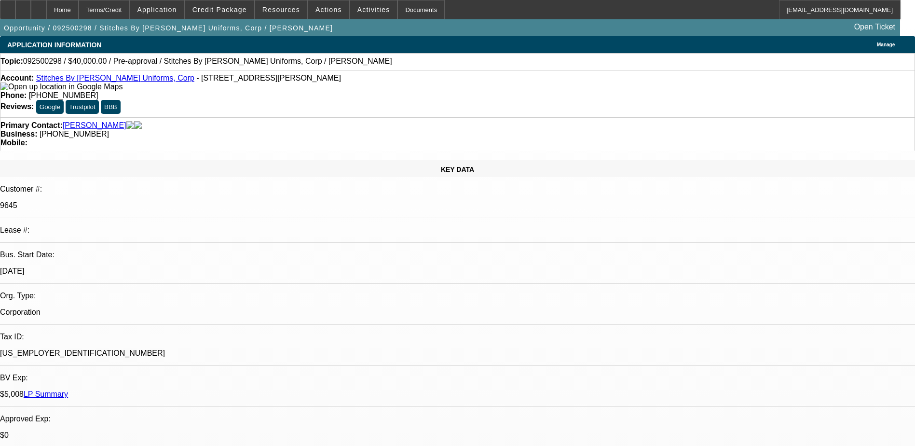
drag, startPoint x: 733, startPoint y: 95, endPoint x: 732, endPoint y: 99, distance: 5.0
click at [218, 9] on span "Credit Package" at bounding box center [220, 10] width 55 height 8
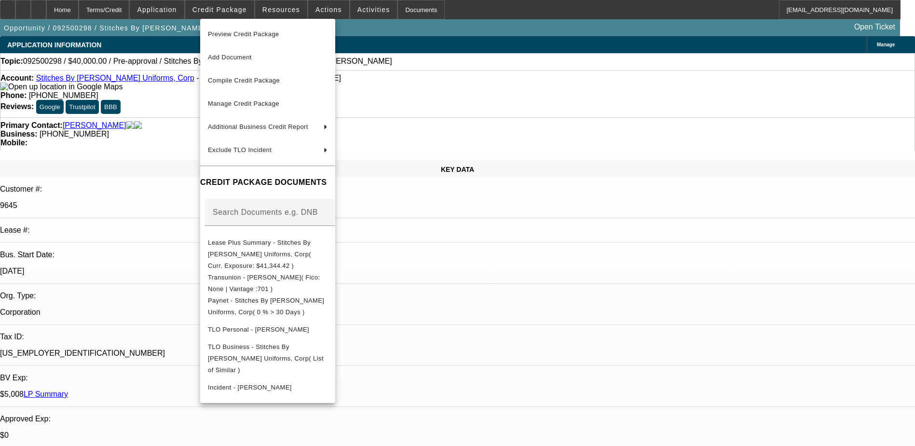
drag, startPoint x: 675, startPoint y: 324, endPoint x: 676, endPoint y: 232, distance: 92.2
click at [675, 321] on div at bounding box center [457, 223] width 915 height 446
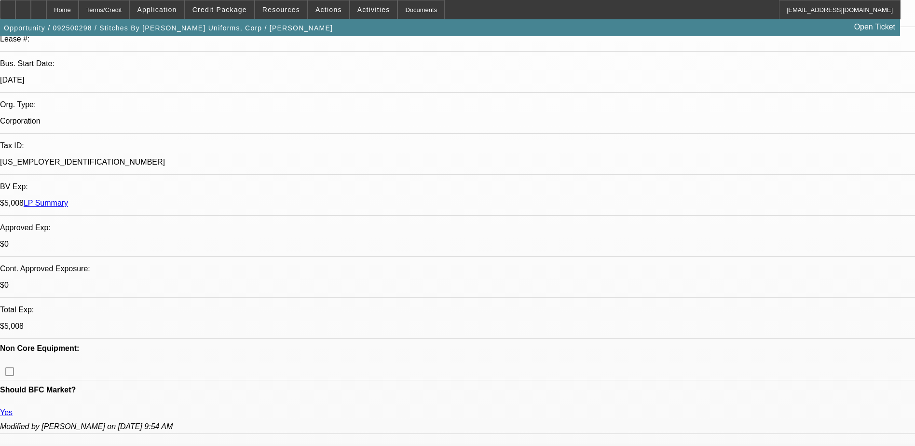
scroll to position [193, 0]
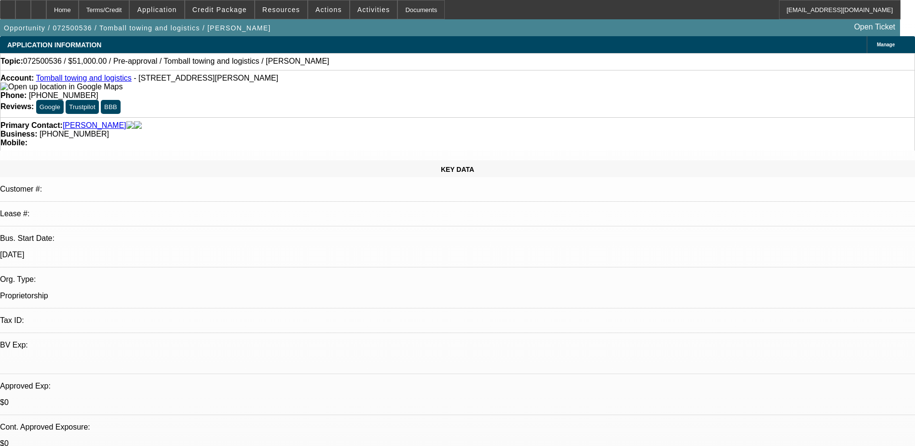
select select "0.15"
select select "2"
select select "0"
select select "6"
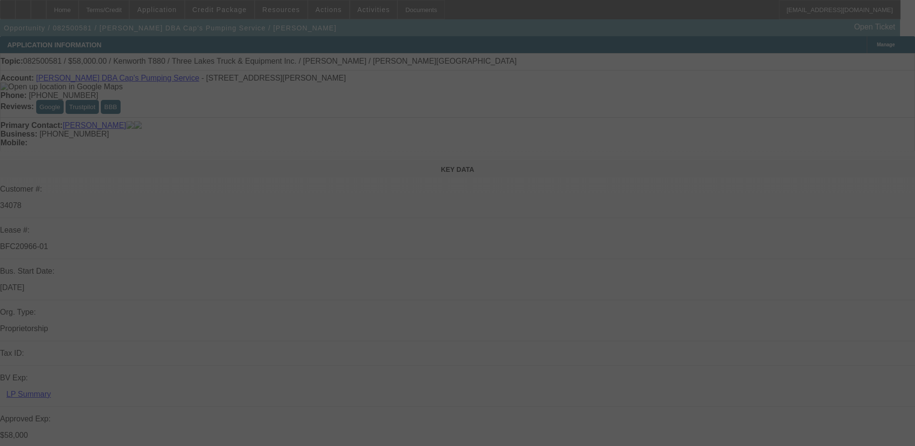
select select "0"
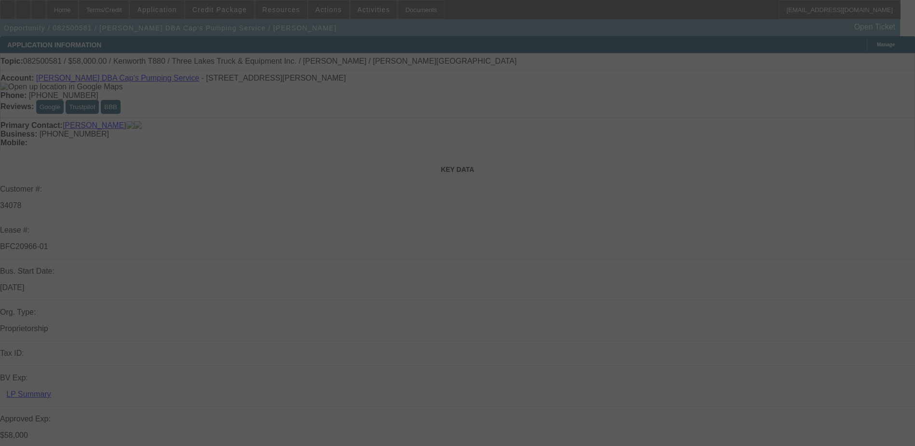
select select "0"
select select "0.1"
select select "0"
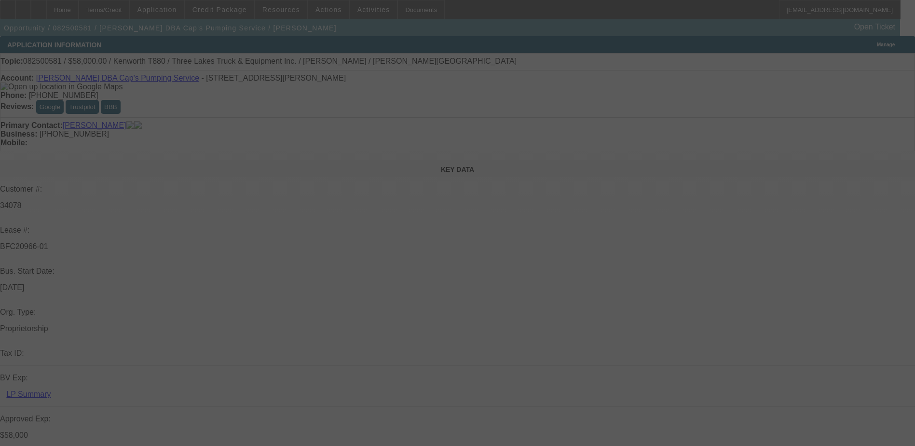
select select "0"
select select "0.1"
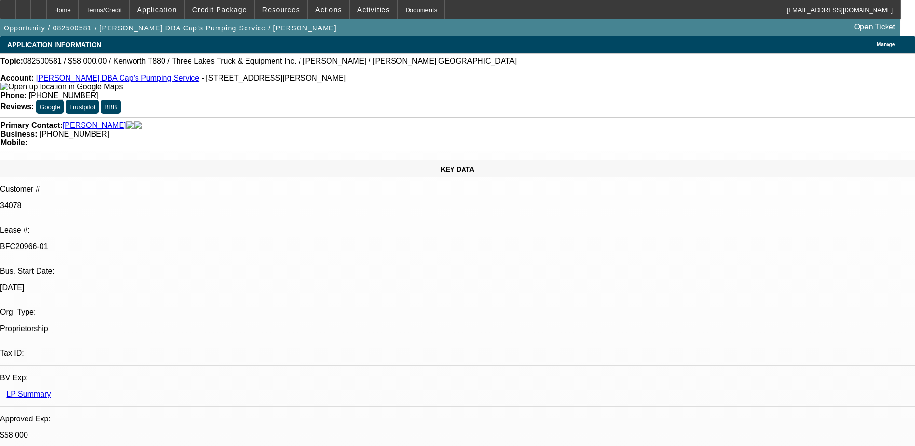
select select "1"
select select "9"
select select "6"
select select "1"
select select "9"
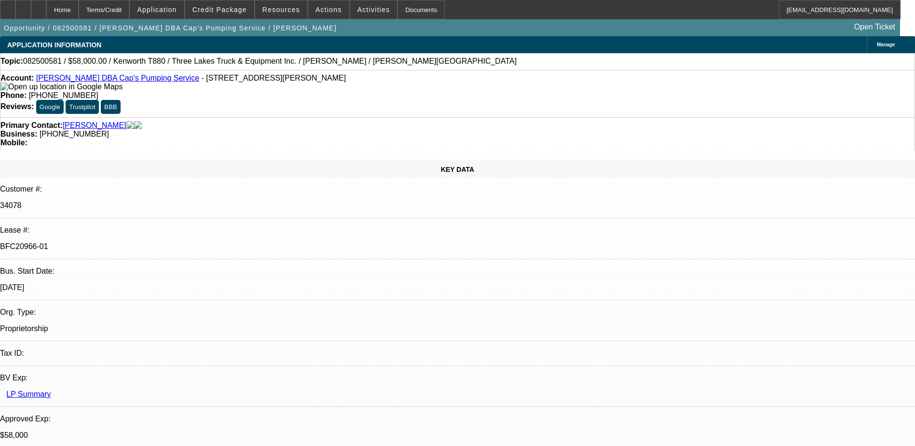
select select "6"
select select "1"
select select "9"
select select "4"
select select "1"
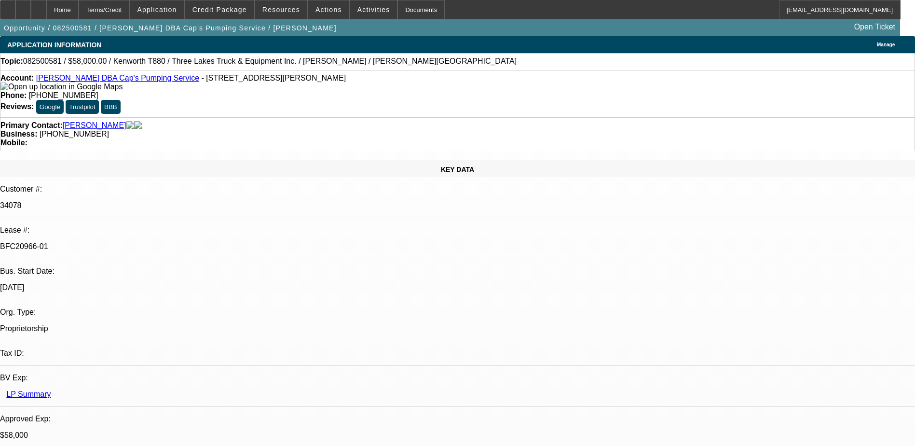
select select "1"
select select "4"
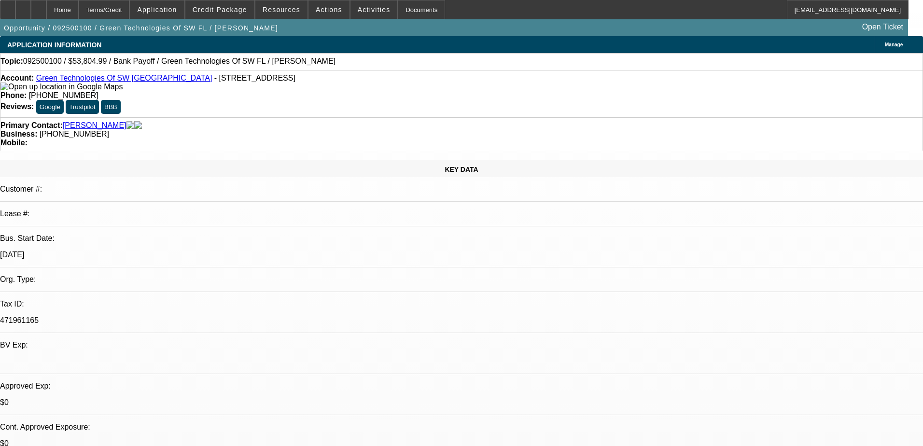
select select "0"
select select "2"
select select "0.1"
select select "4"
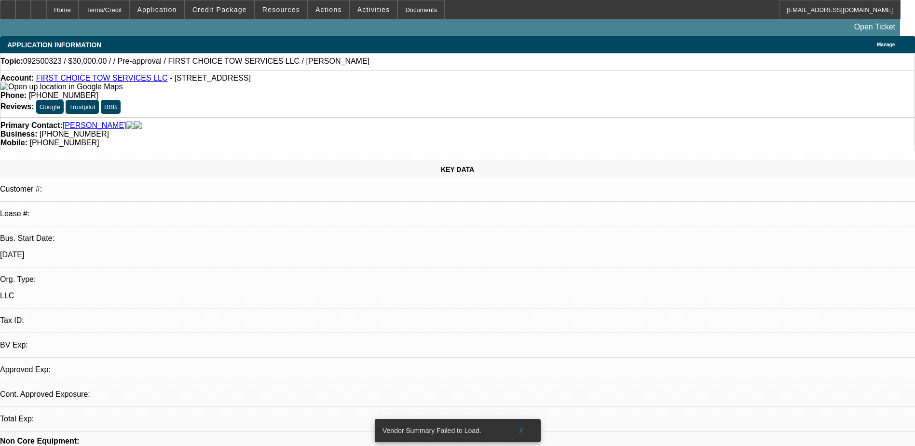
select select "0"
select select "2"
select select "0.1"
select select "1"
select select "2"
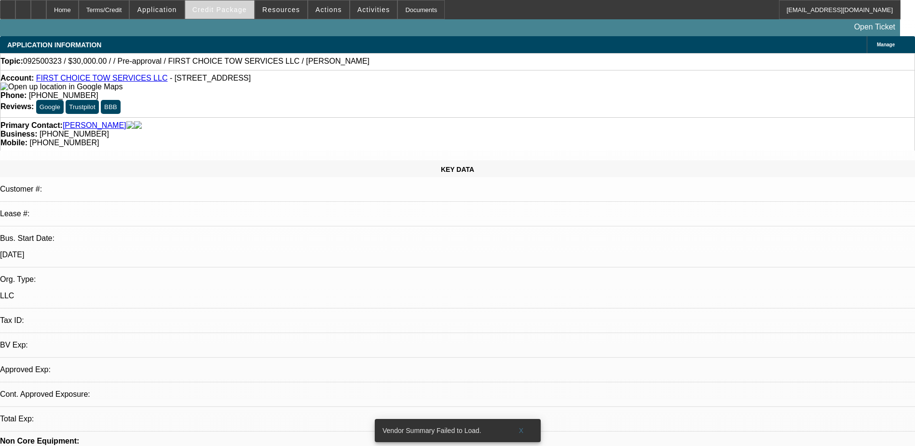
select select "4"
click at [218, 10] on span "Credit Package" at bounding box center [220, 10] width 55 height 8
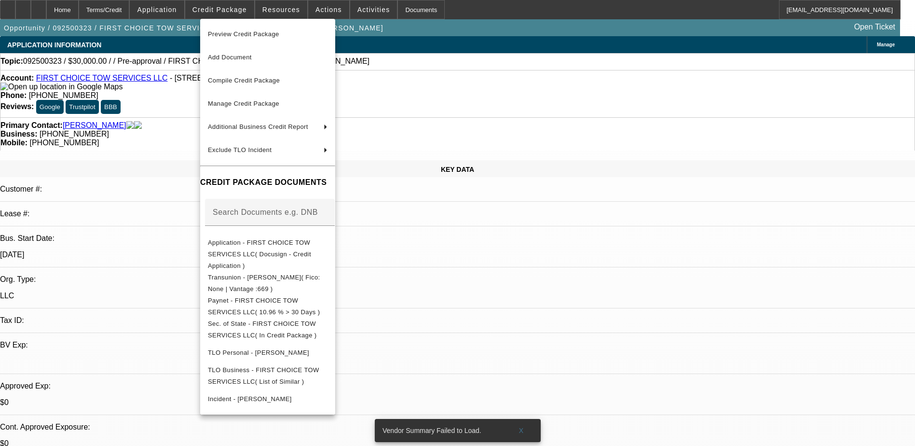
click at [520, 295] on div at bounding box center [457, 223] width 915 height 446
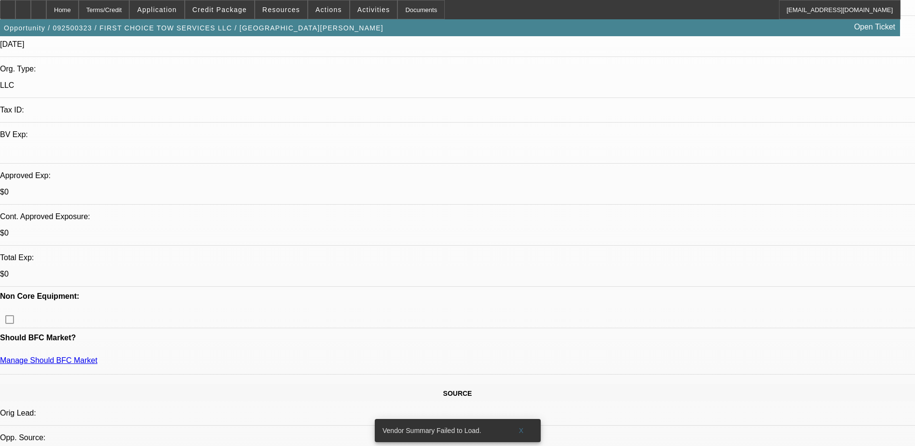
scroll to position [193, 0]
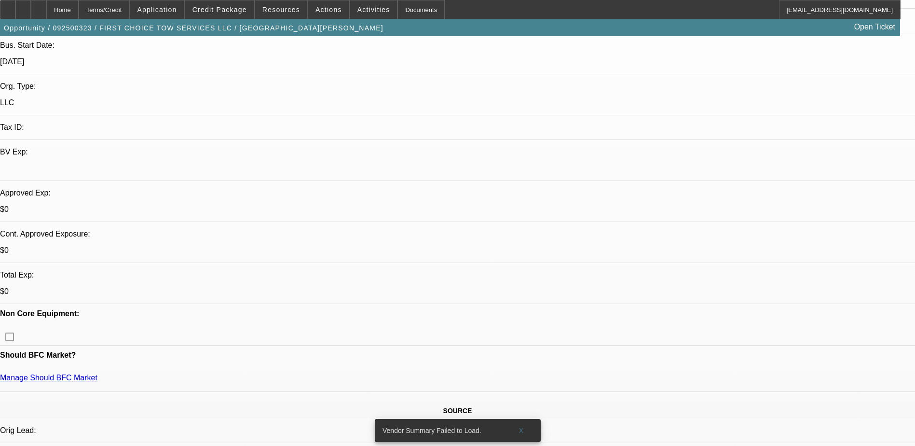
drag, startPoint x: 726, startPoint y: 103, endPoint x: 725, endPoint y: 87, distance: 15.5
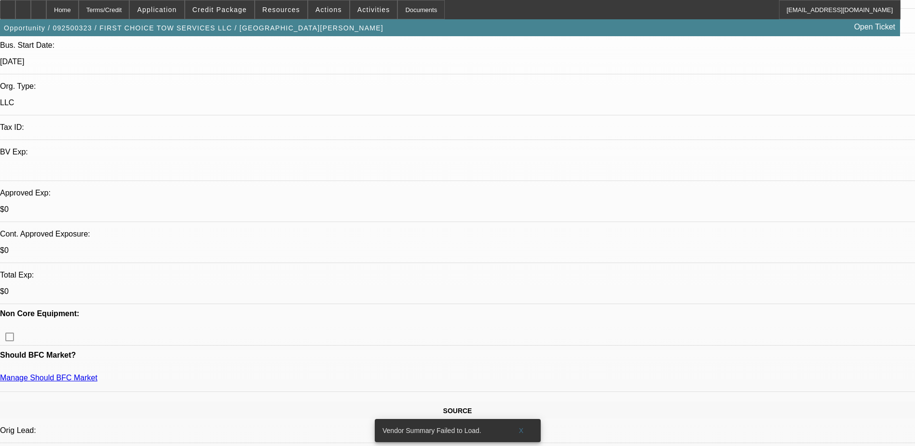
scroll to position [0, 0]
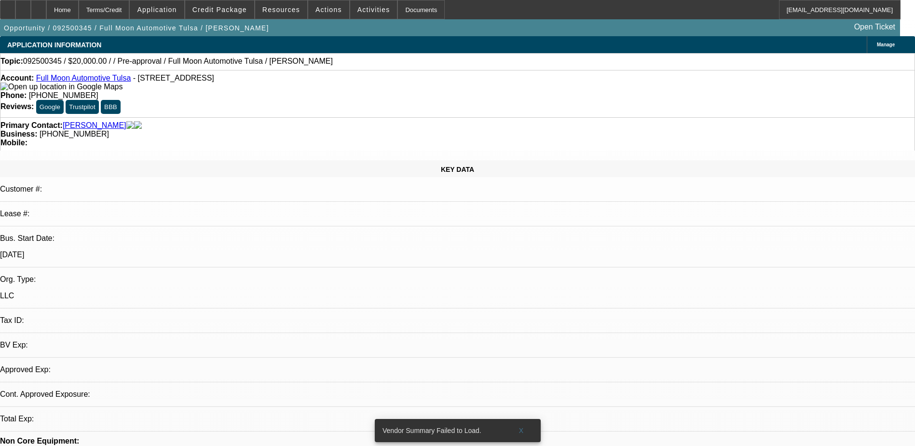
select select "0"
select select "2"
select select "0.1"
select select "1"
select select "2"
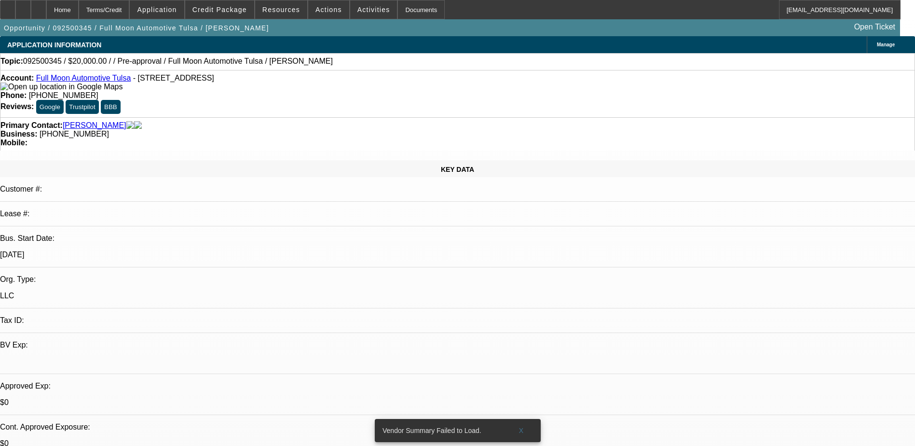
select select "4"
click at [233, 20] on div "Opportunity / 092500345 / Full Moon Automotive Tulsa / [PERSON_NAME] Open Ticket" at bounding box center [450, 27] width 900 height 17
click at [233, 14] on span at bounding box center [219, 9] width 69 height 23
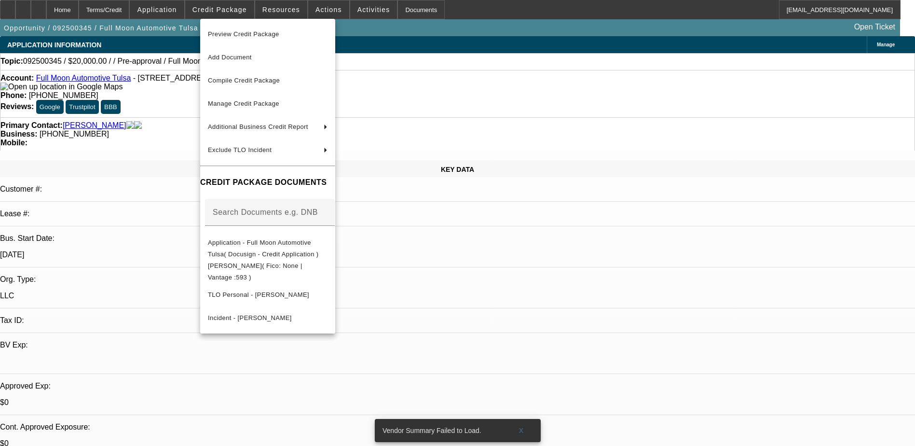
click at [152, 102] on div at bounding box center [457, 223] width 915 height 446
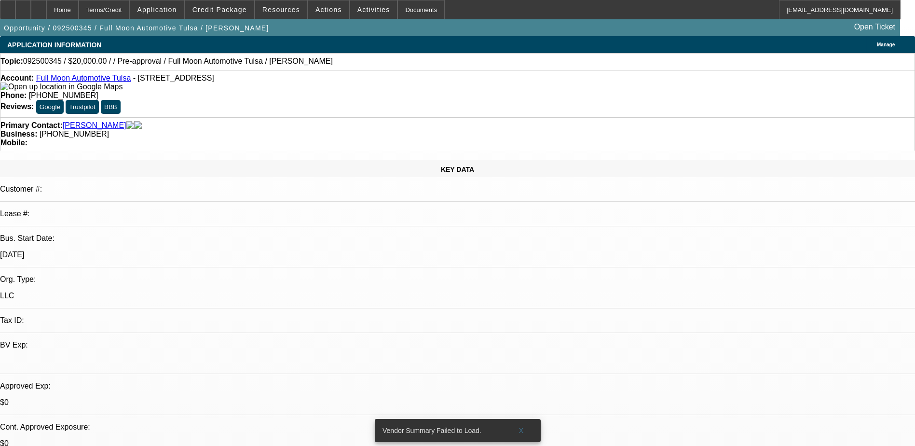
scroll to position [145, 0]
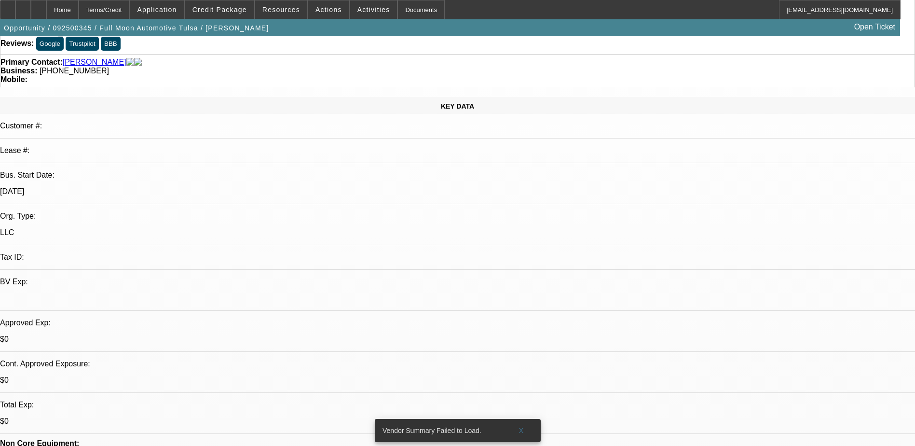
scroll to position [0, 0]
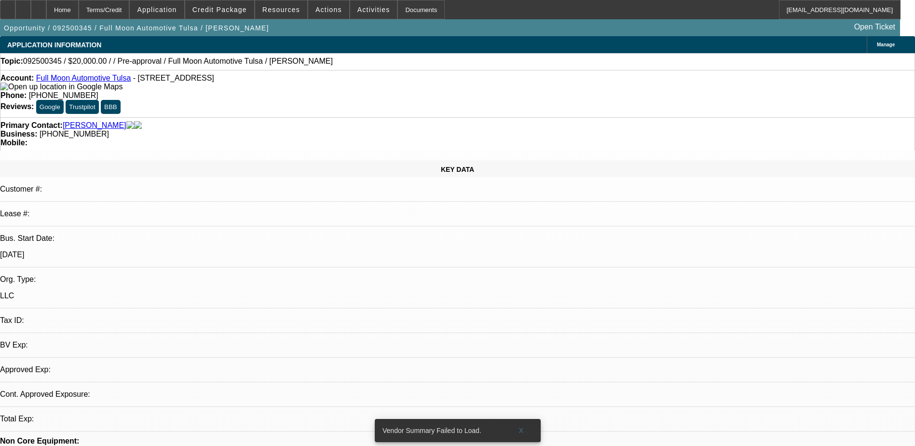
select select "0"
select select "2"
select select "0.1"
select select "1"
select select "2"
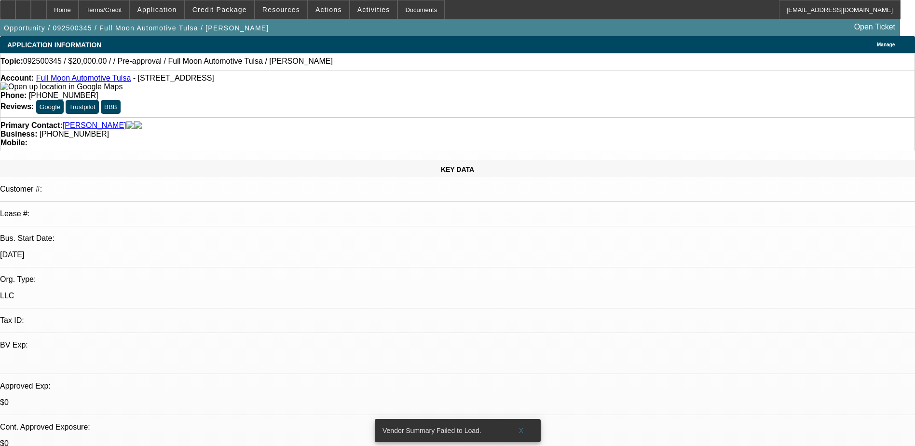
select select "4"
select select "0"
select select "2"
select select "0.1"
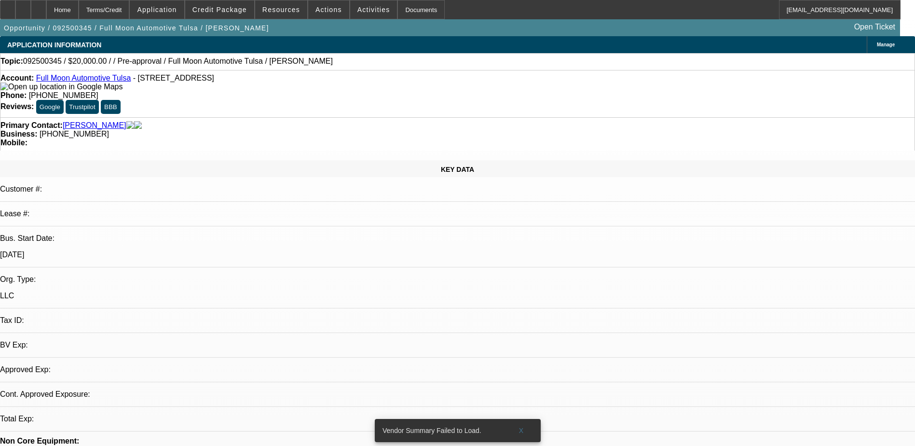
select select "4"
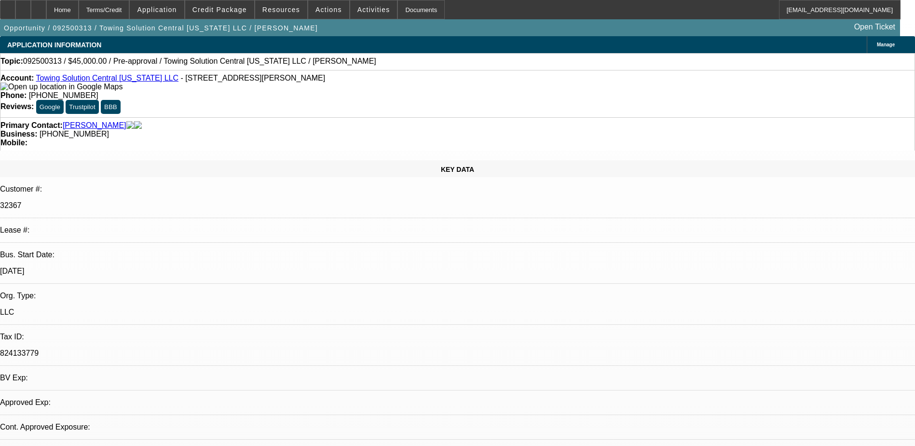
select select "0"
select select "2"
select select "0.1"
select select "4"
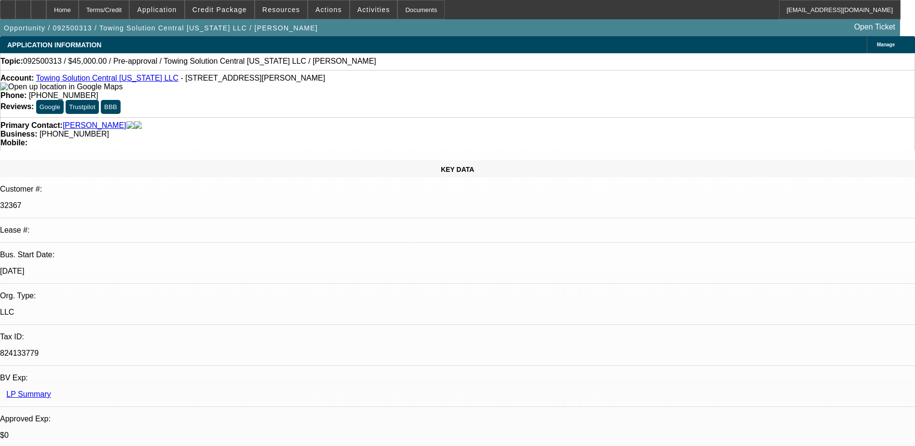
click at [338, 14] on span at bounding box center [328, 9] width 41 height 23
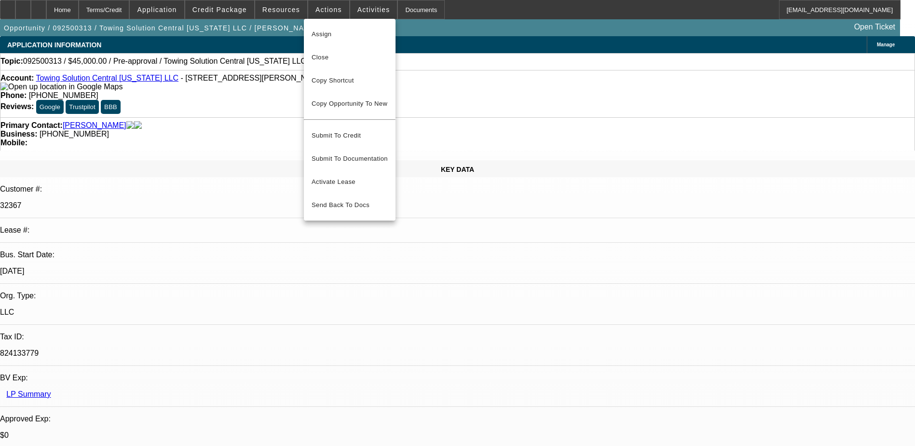
click at [351, 14] on div at bounding box center [457, 223] width 915 height 446
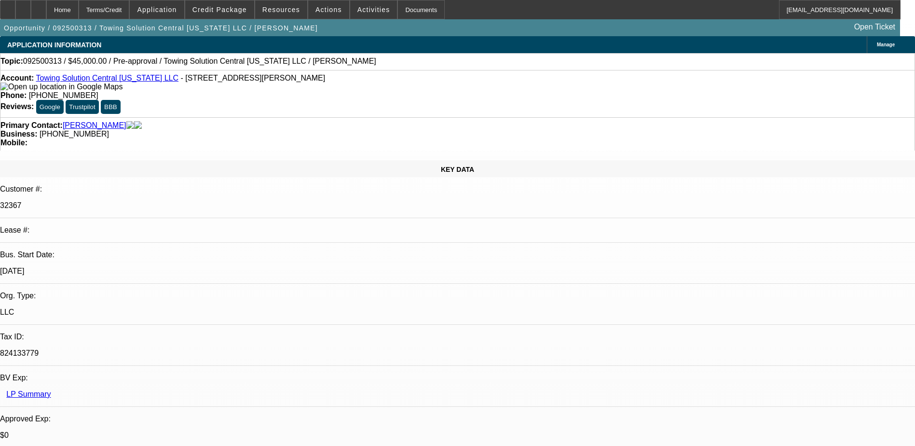
click at [351, 14] on span at bounding box center [373, 9] width 47 height 23
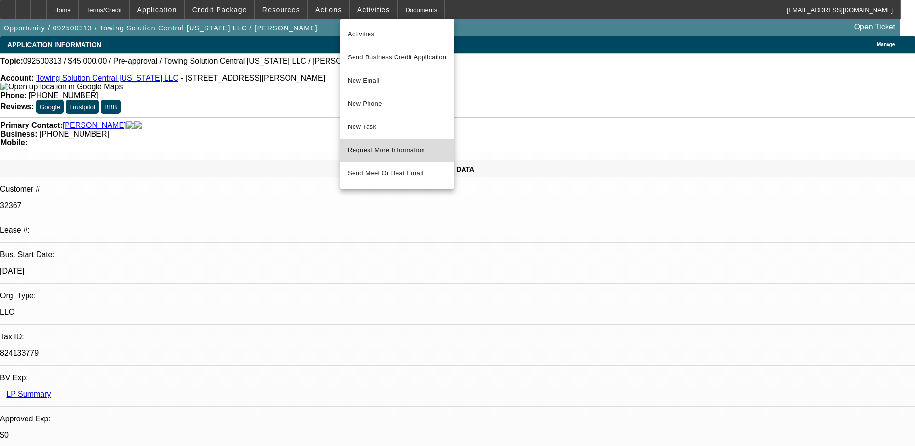
click at [386, 145] on span "Request More Information" at bounding box center [397, 150] width 99 height 12
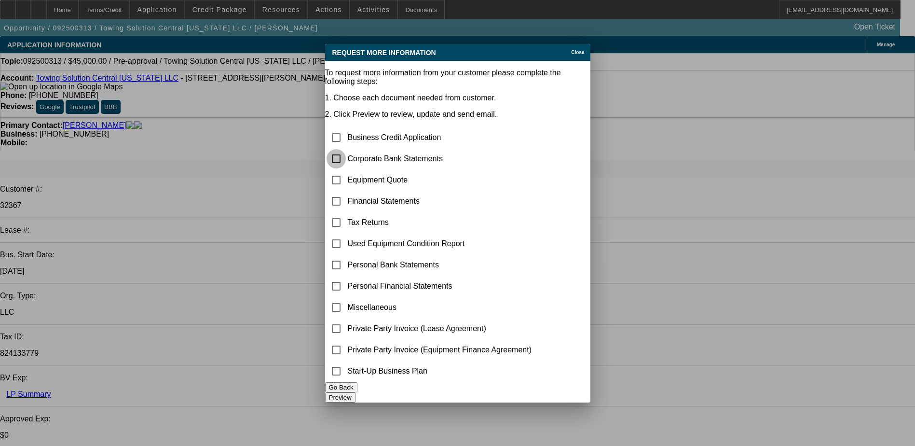
click at [346, 149] on input "checkbox" at bounding box center [336, 158] width 19 height 19
checkbox input "true"
click at [346, 128] on input "checkbox" at bounding box center [336, 137] width 19 height 19
checkbox input "true"
click at [356, 392] on button "Preview" at bounding box center [340, 397] width 30 height 10
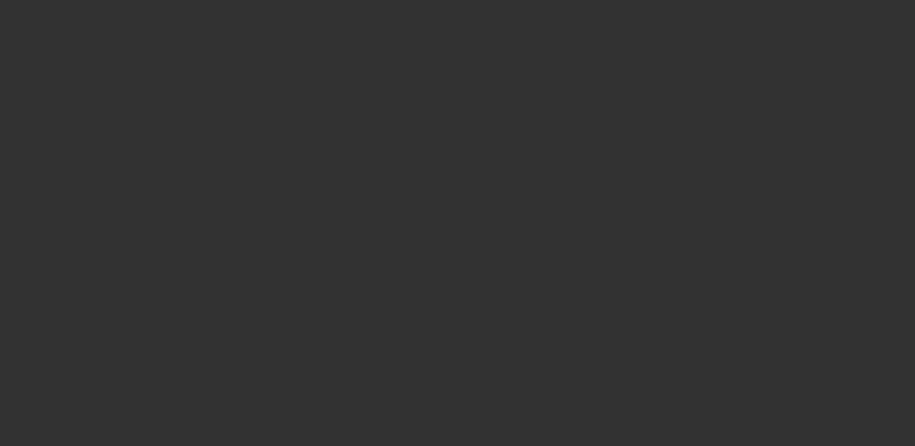
select select "0"
select select "2"
select select "0.1"
select select "4"
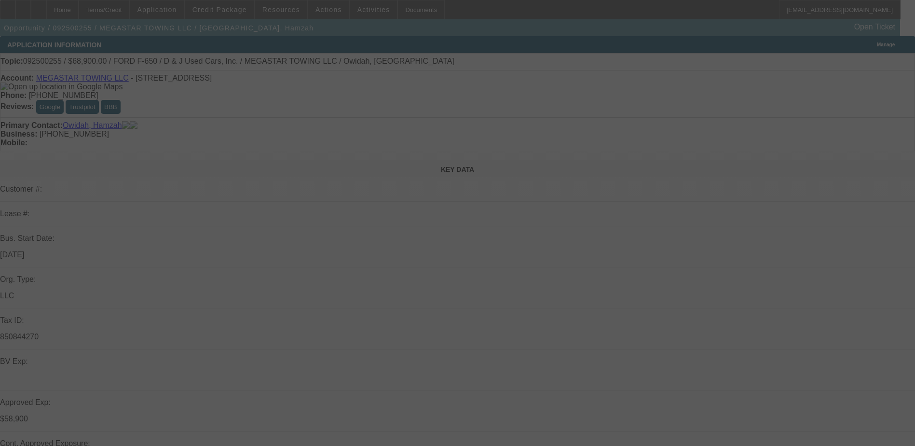
select select "0"
select select "2"
select select "0.1"
select select "0"
select select "2"
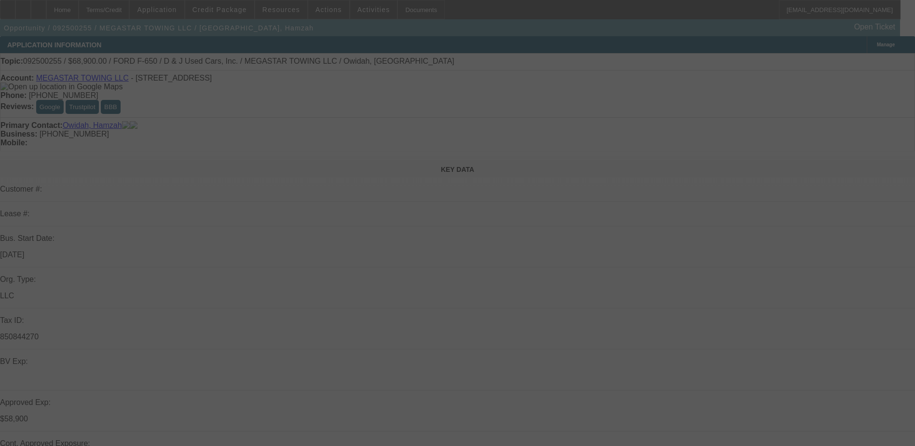
select select "0.1"
select select "0"
select select "0.1"
select select "0"
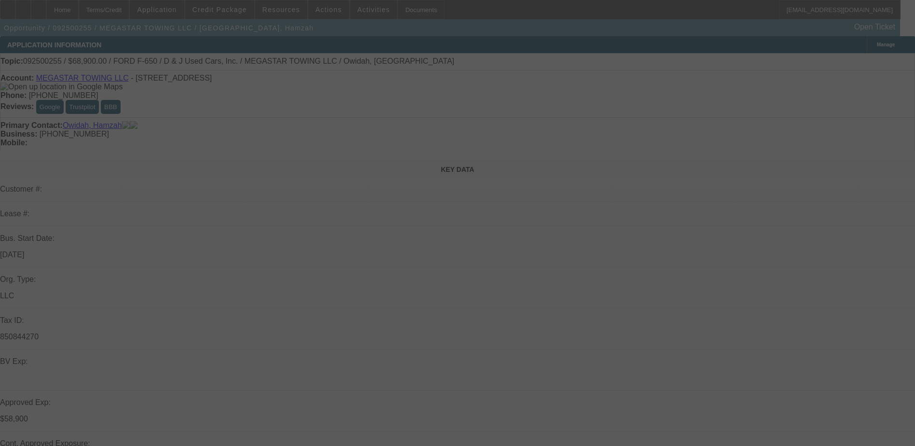
select select "0"
select select "0.1"
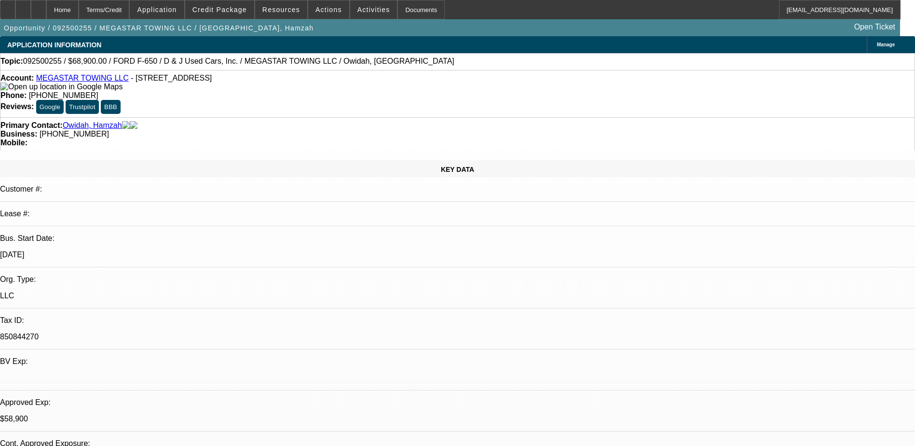
select select "1"
select select "2"
select select "4"
select select "1"
select select "2"
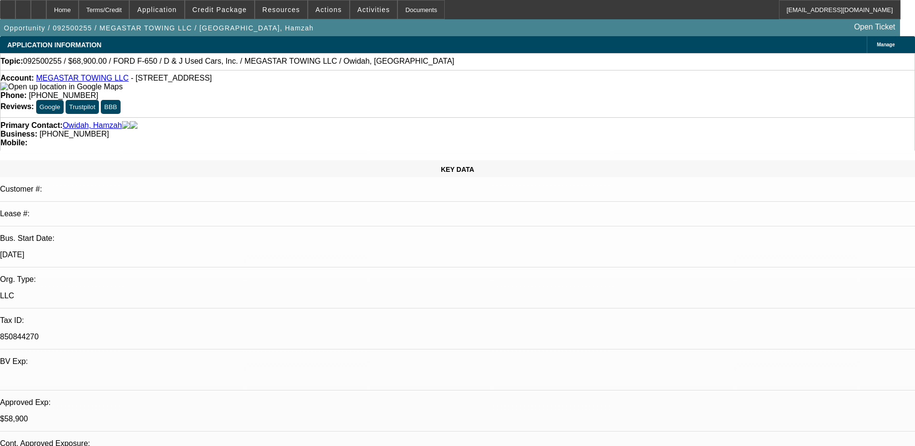
select select "4"
select select "1"
select select "4"
select select "1"
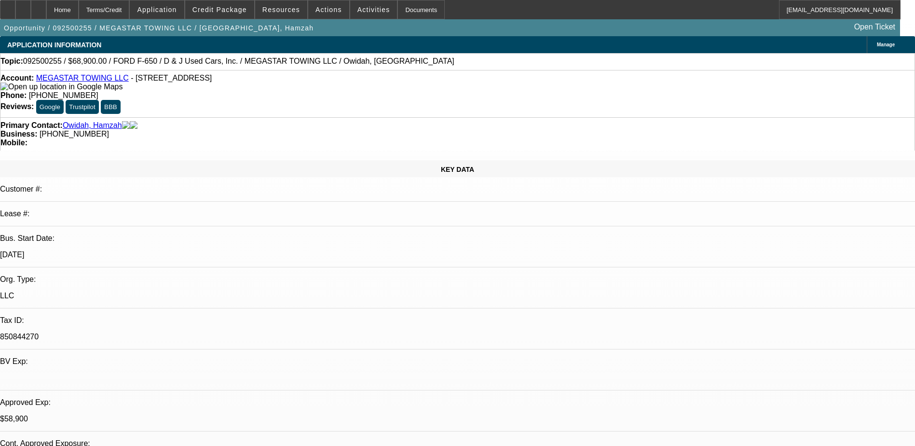
select select "1"
select select "4"
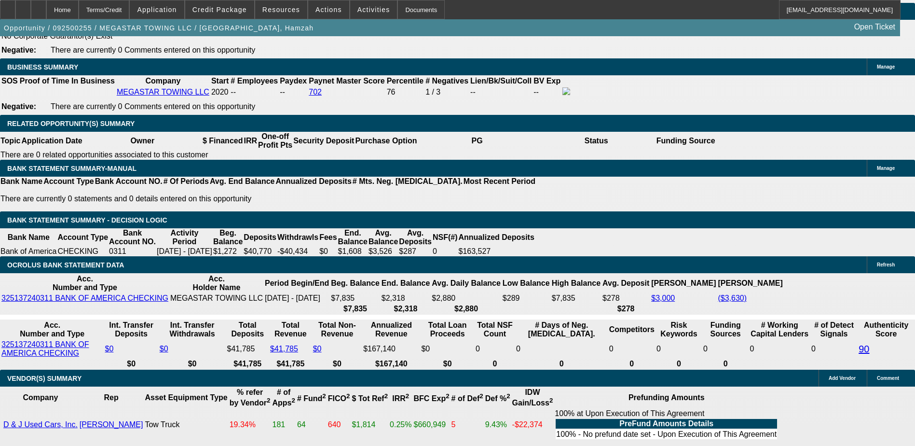
scroll to position [1689, 0]
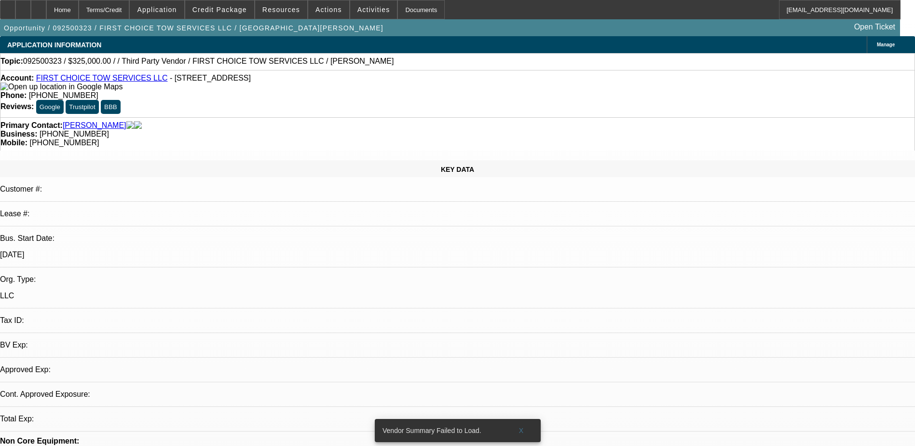
select select "0"
select select "2"
select select "0.1"
select select "4"
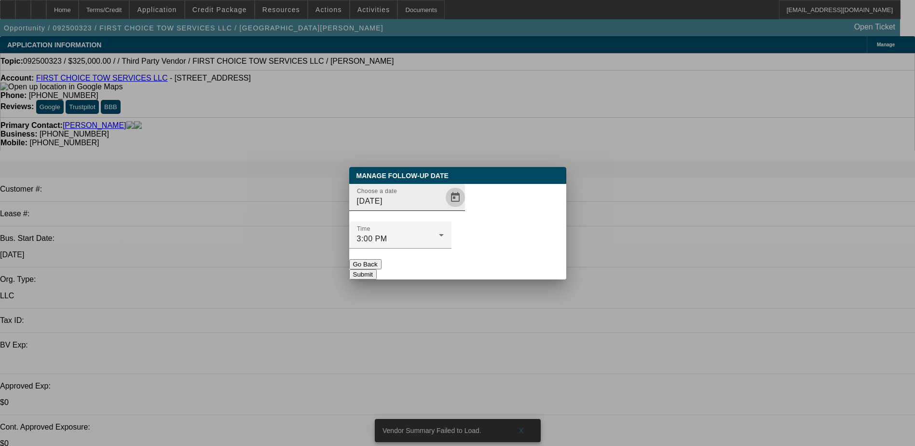
click at [444, 209] on span "Open calendar" at bounding box center [455, 197] width 23 height 23
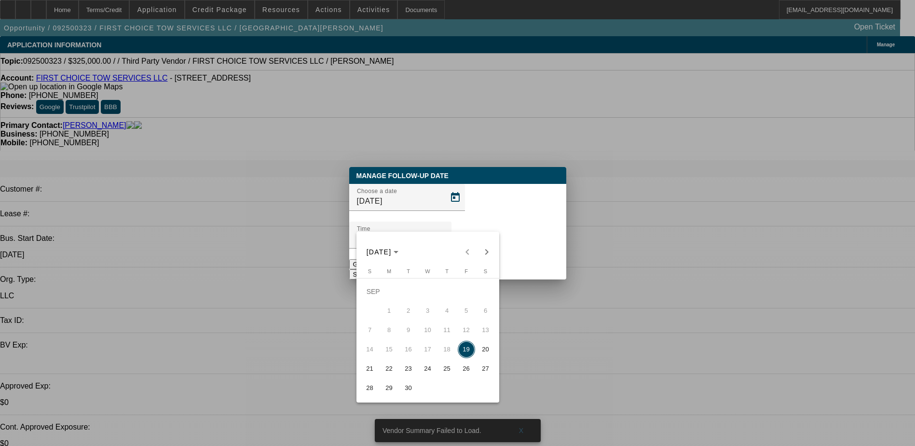
click at [390, 369] on span "22" at bounding box center [389, 368] width 17 height 17
type input "9/22/2025"
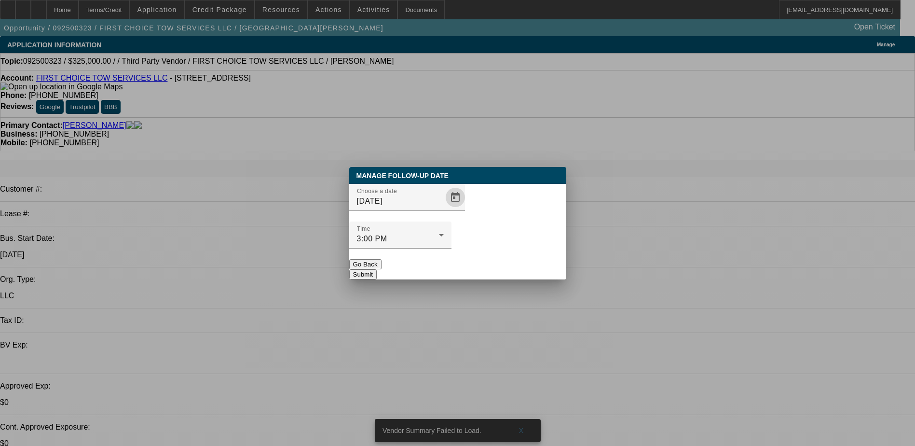
click at [377, 269] on button "Submit" at bounding box center [363, 274] width 28 height 10
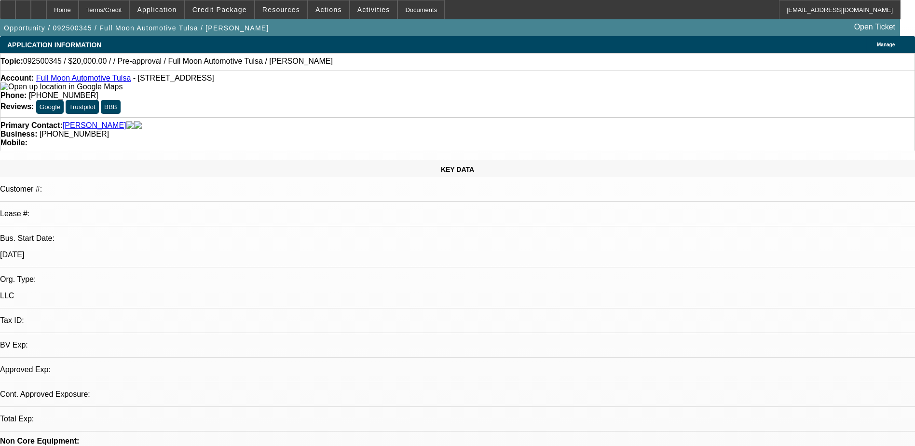
select select "0"
select select "2"
select select "0.1"
select select "1"
select select "2"
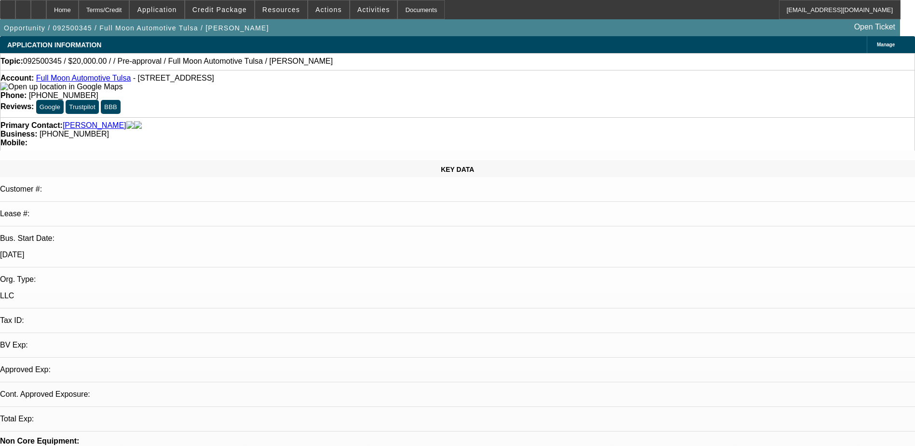
select select "4"
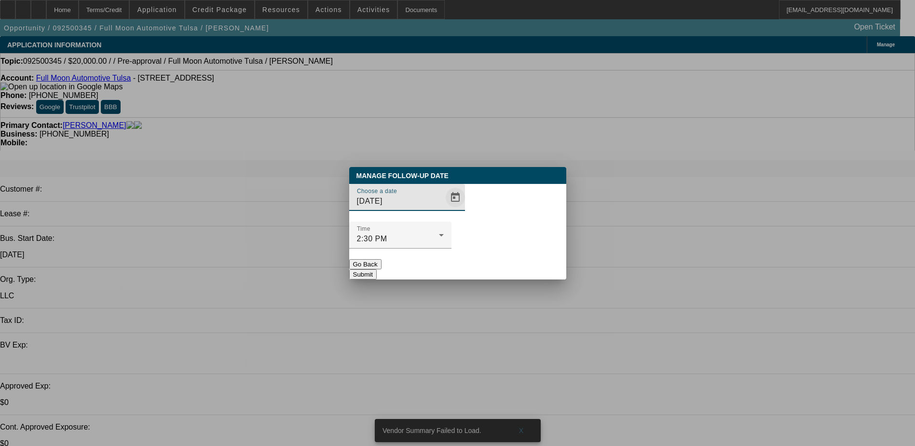
click at [448, 209] on span "Open calendar" at bounding box center [455, 197] width 23 height 23
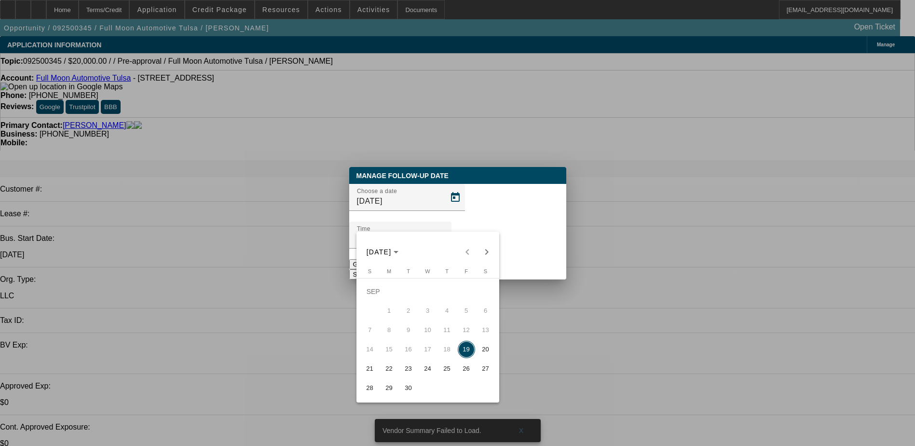
click at [388, 363] on button "22" at bounding box center [389, 368] width 19 height 19
type input "[DATE]"
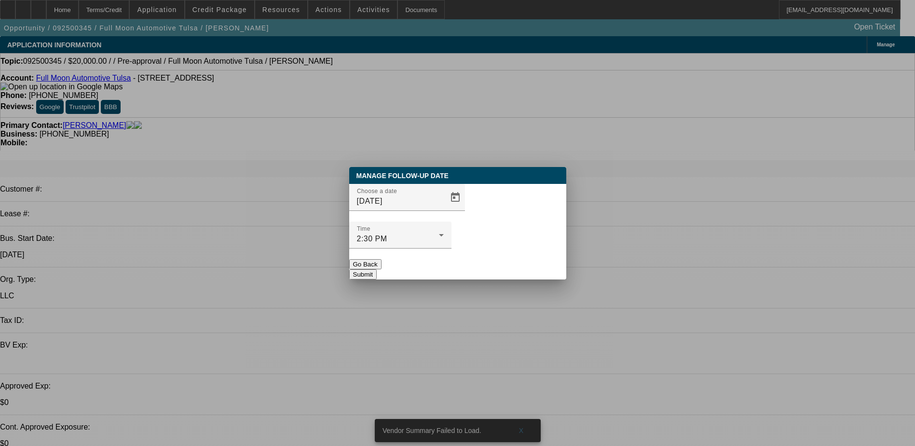
click at [377, 269] on button "Submit" at bounding box center [363, 274] width 28 height 10
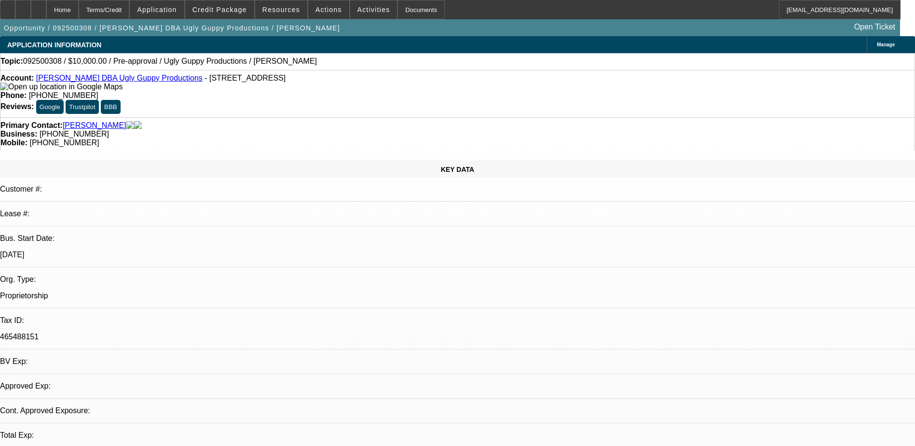
select select "0"
select select "2"
select select "0.1"
select select "4"
